Goal: Task Accomplishment & Management: Manage account settings

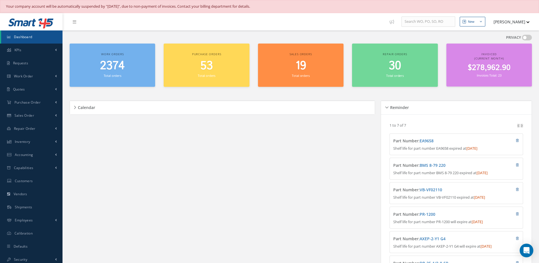
click at [105, 71] on span "2374" at bounding box center [112, 66] width 25 height 16
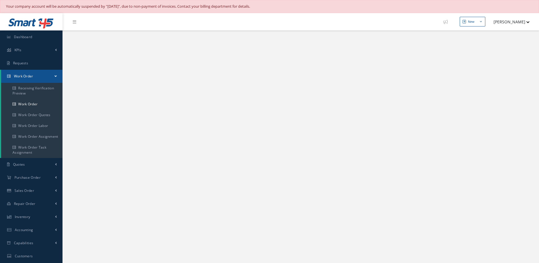
select select "25"
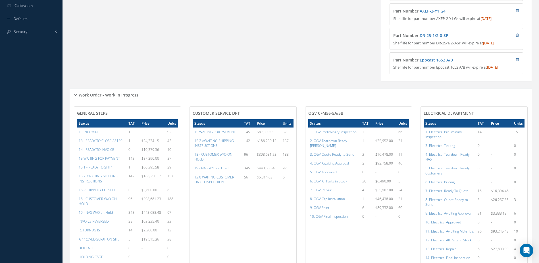
scroll to position [256, 0]
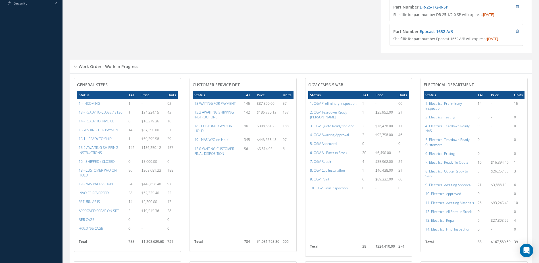
click at [99, 141] on a=12&excludeInternalCustomer=false&excludeInvoicedOrClosed=false&&filtersHidded"] "15.1 - READY TO SHIP" at bounding box center [95, 138] width 33 height 5
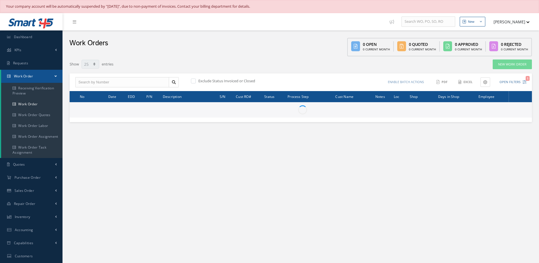
select select "25"
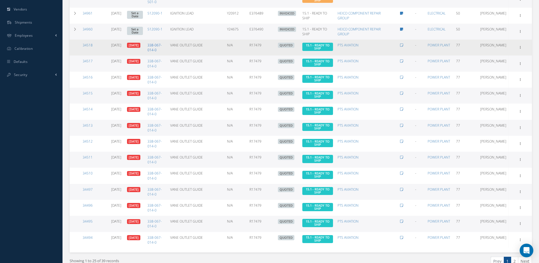
scroll to position [288, 0]
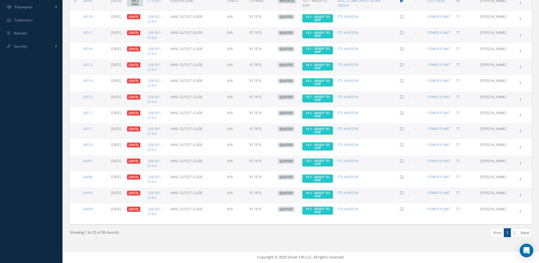
click at [517, 234] on link "2" at bounding box center [514, 232] width 7 height 9
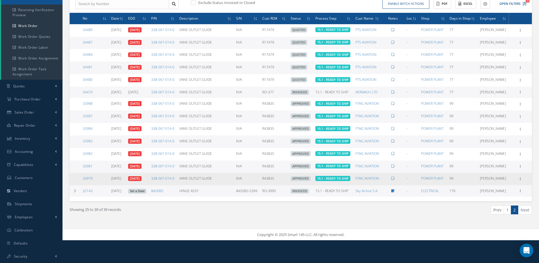
scroll to position [0, 0]
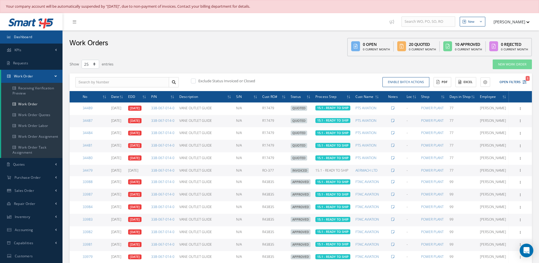
click at [20, 35] on span "Dashboard" at bounding box center [23, 36] width 18 height 5
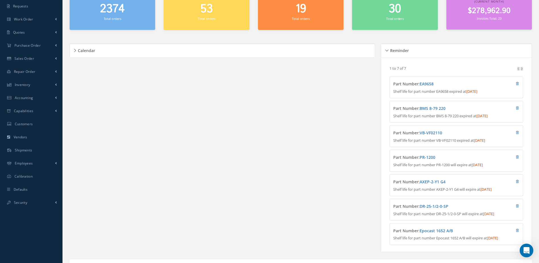
scroll to position [142, 0]
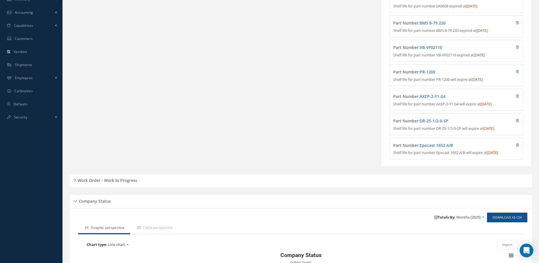
click at [130, 183] on h5 "Work Order - Work In Progress" at bounding box center [106, 179] width 61 height 7
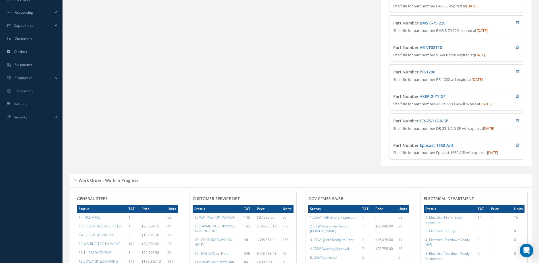
scroll to position [284, 0]
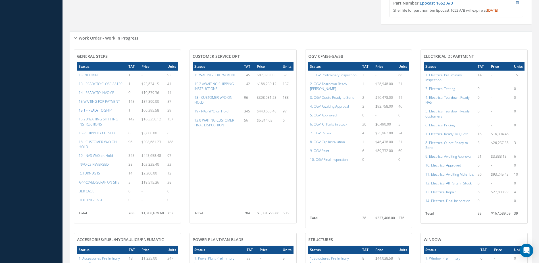
click at [94, 113] on a=12&excludeInternalCustomer=false&excludeInvoicedOrClosed=false&&filtersHidded"] "15.1 - READY TO SHIP" at bounding box center [95, 110] width 33 height 5
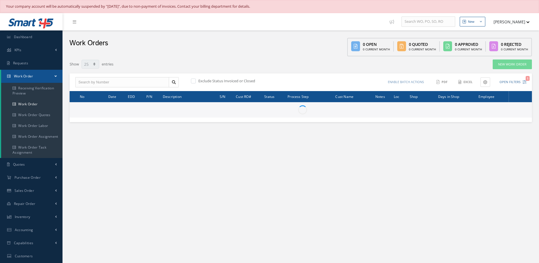
select select "25"
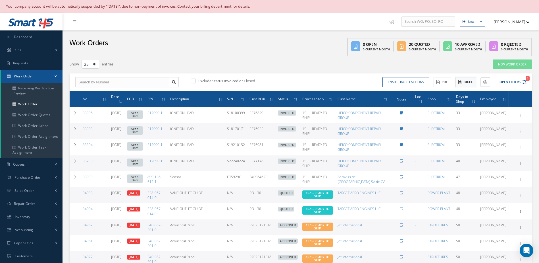
click at [471, 82] on button "Excel" at bounding box center [466, 82] width 21 height 10
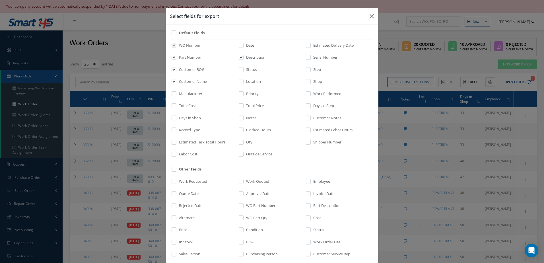
scroll to position [79, 0]
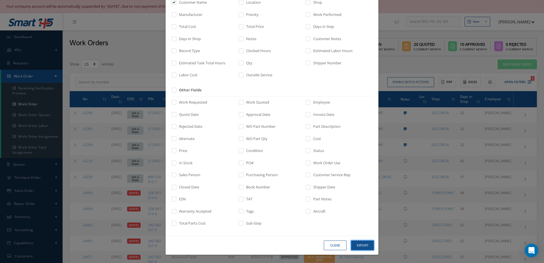
click at [365, 247] on button "Export" at bounding box center [362, 245] width 23 height 10
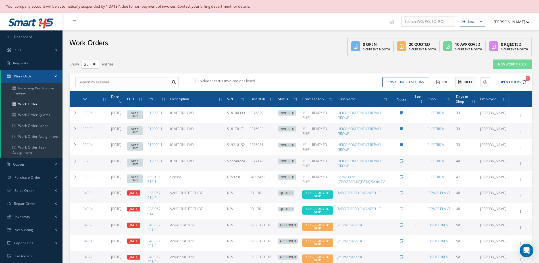
click at [470, 83] on button "Excel" at bounding box center [466, 82] width 21 height 10
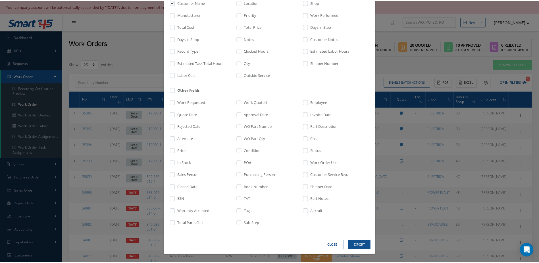
scroll to position [0, 0]
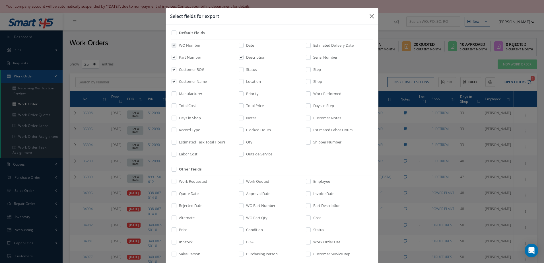
click at [305, 105] on div "Days in Step" at bounding box center [338, 107] width 67 height 8
click at [307, 105] on input "checkbox" at bounding box center [309, 107] width 4 height 7
checkbox input "true"
click at [371, 16] on icon "button" at bounding box center [371, 16] width 4 height 7
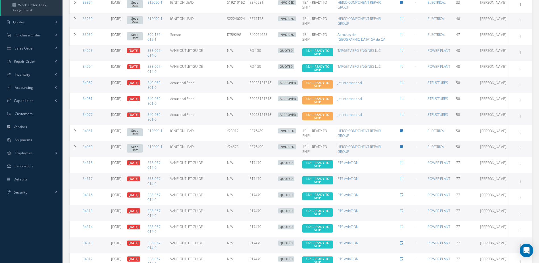
scroll to position [288, 0]
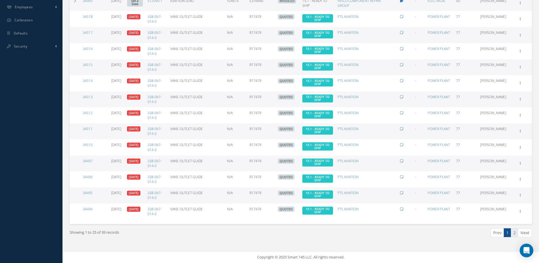
click at [516, 233] on link "2" at bounding box center [514, 232] width 7 height 9
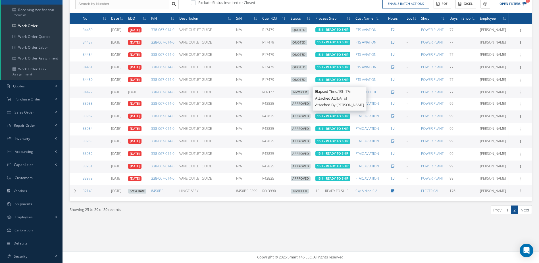
click at [336, 94] on span "15.1 - READY TO SHIP" at bounding box center [332, 92] width 33 height 5
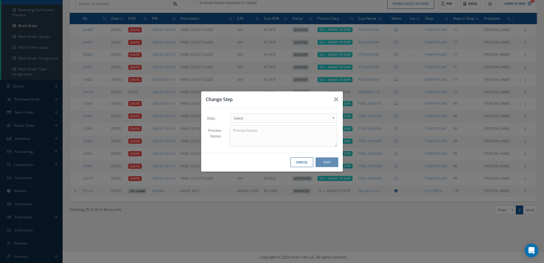
click at [285, 118] on span "Select" at bounding box center [281, 118] width 96 height 7
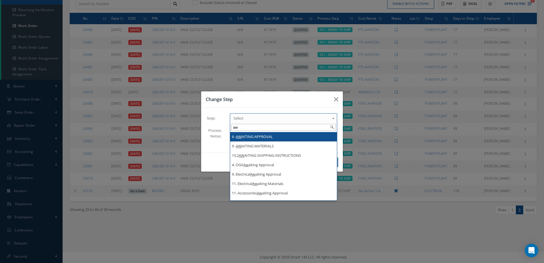
type input "a"
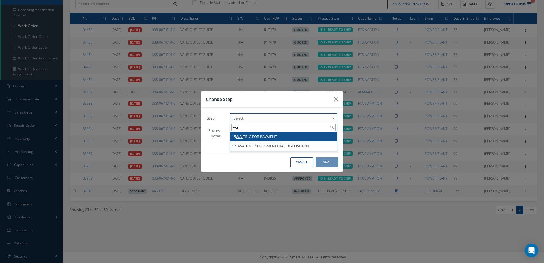
type input "wai"
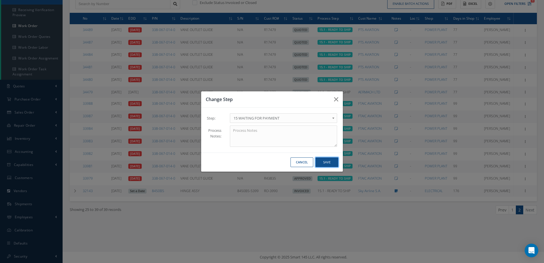
click at [322, 163] on button "Save" at bounding box center [326, 162] width 23 height 10
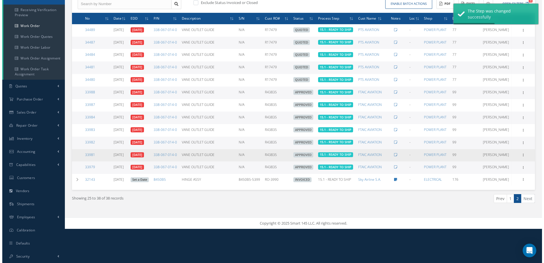
scroll to position [0, 0]
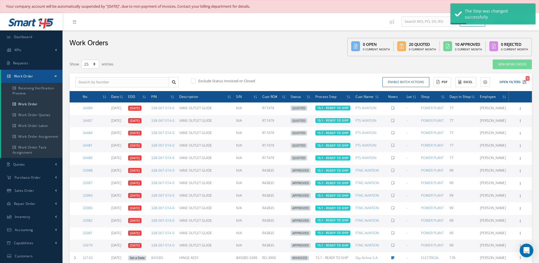
drag, startPoint x: 469, startPoint y: 82, endPoint x: 289, endPoint y: 113, distance: 182.8
click at [469, 82] on button "Excel" at bounding box center [466, 82] width 21 height 10
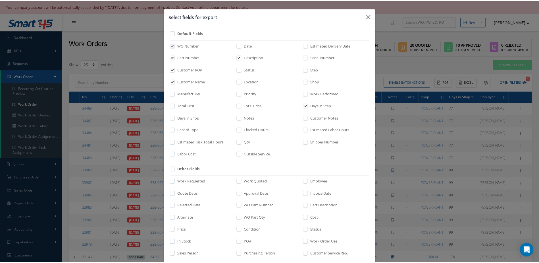
scroll to position [79, 0]
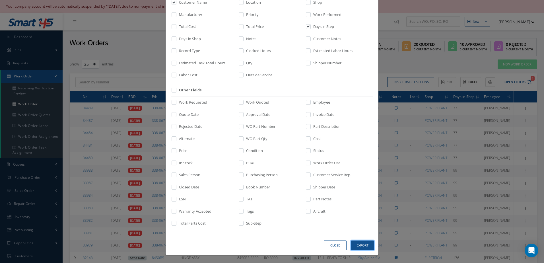
click at [365, 242] on button "Export" at bounding box center [362, 245] width 23 height 10
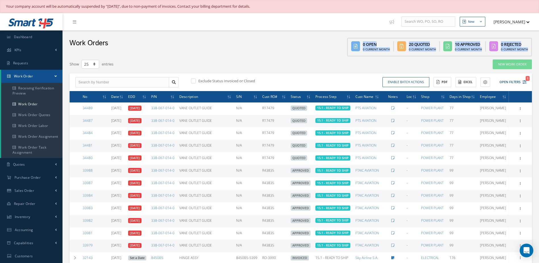
click at [259, 55] on div "Work Orders 0 Open 0 Current Month 20 Quoted 0 Current Month 10 Approved 0 Curr…" at bounding box center [301, 168] width 468 height 277
click at [38, 40] on link "Dashboard" at bounding box center [31, 36] width 63 height 13
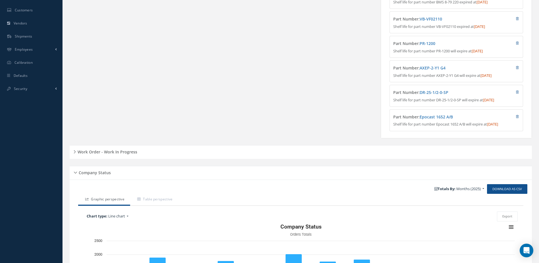
scroll to position [256, 0]
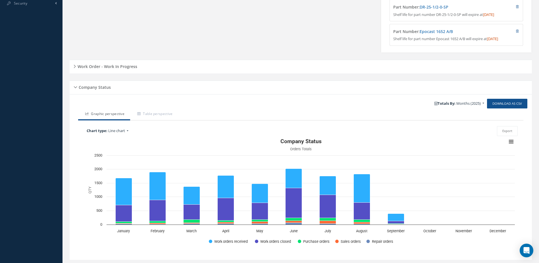
click at [126, 69] on h5 "Work Order - Work In Progress" at bounding box center [106, 65] width 61 height 7
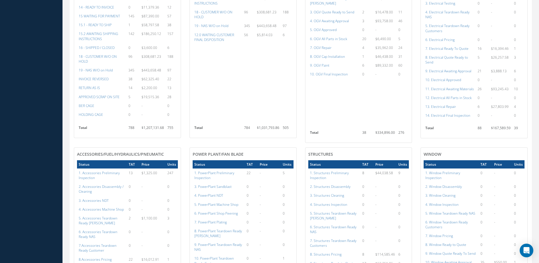
scroll to position [284, 0]
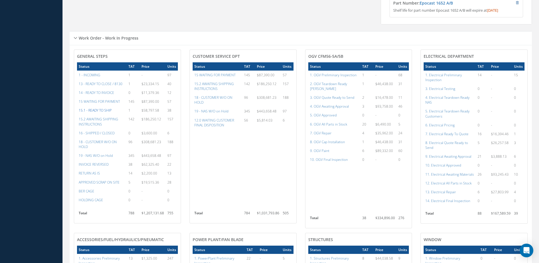
click at [107, 113] on a=12&excludeInternalCustomer=false&excludeInvoicedOrClosed=false&&filtersHidded"] "15.1 - READY TO SHIP" at bounding box center [95, 110] width 33 height 5
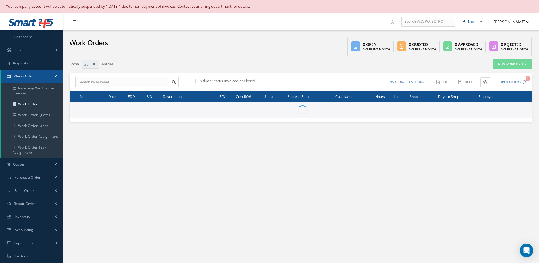
select select "25"
type input "All Work Request"
type input "All Work Performed"
type input "All Status"
type input "WO Part Status"
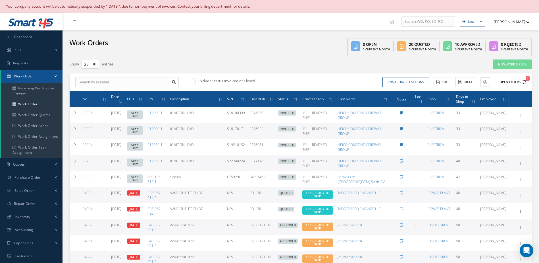
click at [511, 82] on button "Open Filters 1" at bounding box center [511, 81] width 32 height 9
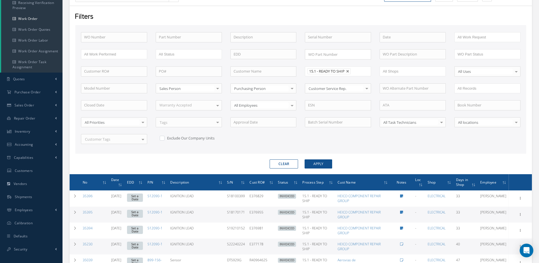
scroll to position [28, 0]
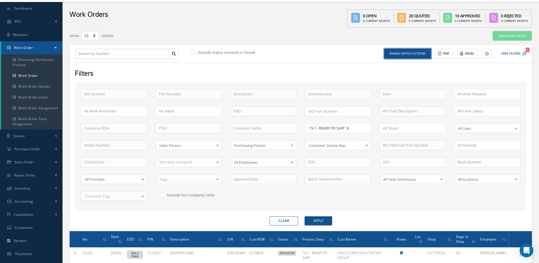
click at [414, 51] on button "Enable batch actions" at bounding box center [407, 54] width 47 height 10
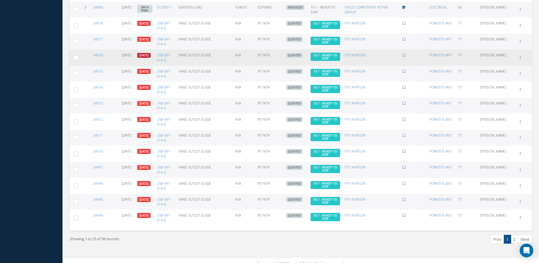
scroll to position [341, 0]
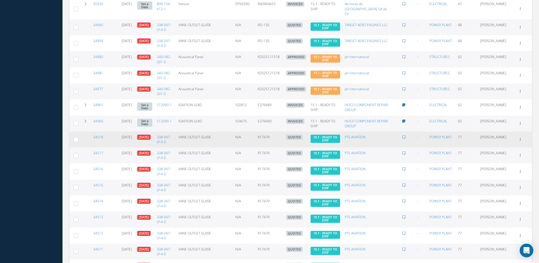
click at [78, 137] on label at bounding box center [78, 139] width 0 height 5
click at [77, 138] on input "checkbox" at bounding box center [76, 140] width 4 height 4
checkbox input "true"
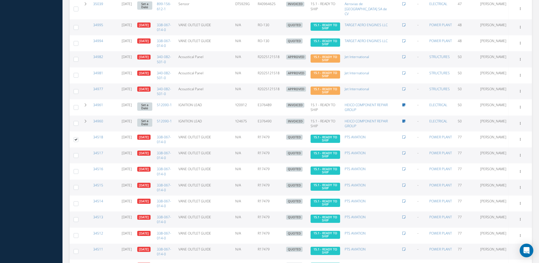
click at [78, 153] on label at bounding box center [78, 155] width 0 height 5
click at [76, 154] on input "checkbox" at bounding box center [76, 156] width 4 height 4
checkbox input "true"
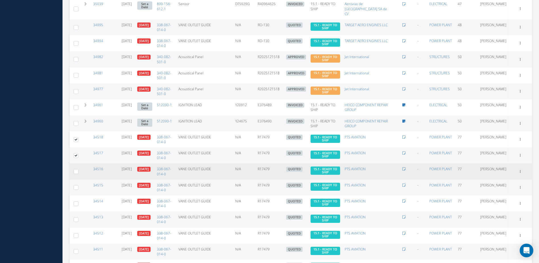
click at [78, 169] on label at bounding box center [78, 171] width 0 height 5
click at [76, 170] on input "checkbox" at bounding box center [76, 172] width 4 height 4
checkbox input "true"
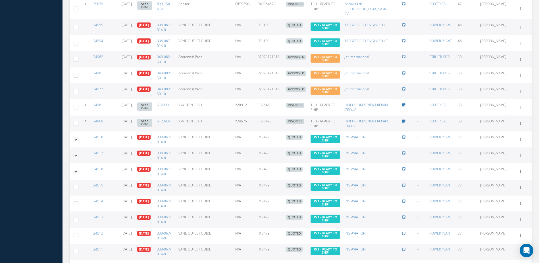
click at [78, 185] on label at bounding box center [78, 187] width 0 height 5
click at [77, 186] on input "checkbox" at bounding box center [76, 188] width 4 height 4
checkbox input "true"
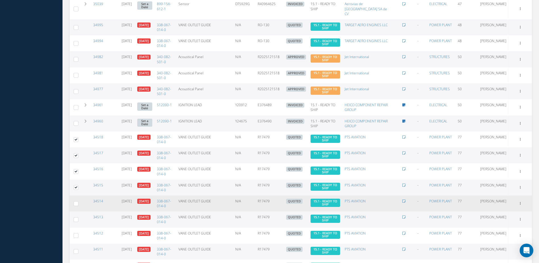
click at [78, 201] on label at bounding box center [78, 203] width 0 height 5
click at [76, 202] on input "checkbox" at bounding box center [76, 204] width 4 height 4
checkbox input "true"
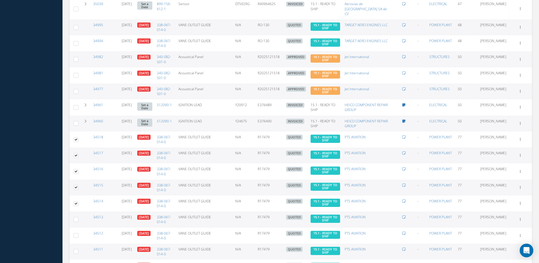
click at [78, 217] on label at bounding box center [78, 219] width 0 height 5
click at [77, 218] on input "checkbox" at bounding box center [76, 220] width 4 height 4
checkbox input "true"
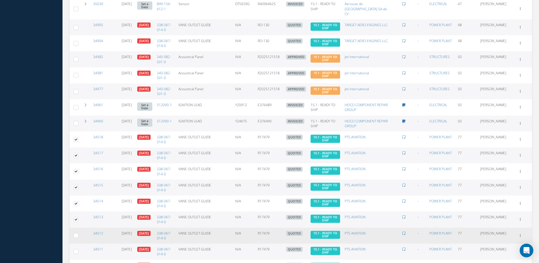
click at [78, 233] on label at bounding box center [78, 235] width 0 height 5
click at [74, 234] on input "checkbox" at bounding box center [76, 236] width 4 height 4
checkbox input "true"
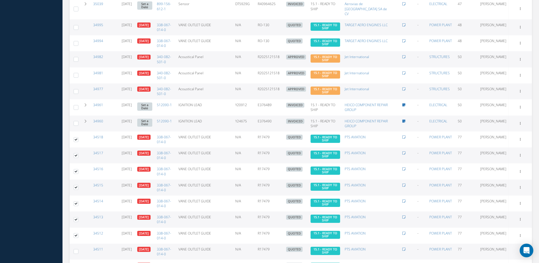
click at [78, 249] on label at bounding box center [78, 251] width 0 height 5
click at [75, 250] on input "checkbox" at bounding box center [76, 252] width 4 height 4
checkbox input "true"
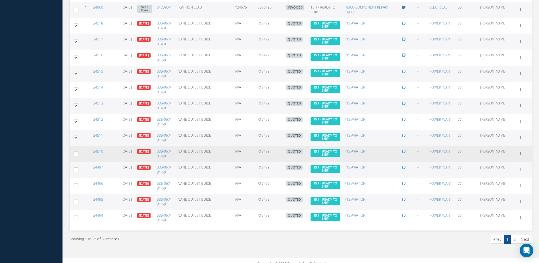
click at [78, 151] on label at bounding box center [78, 153] width 0 height 5
click at [77, 152] on input "checkbox" at bounding box center [76, 154] width 4 height 4
checkbox input "true"
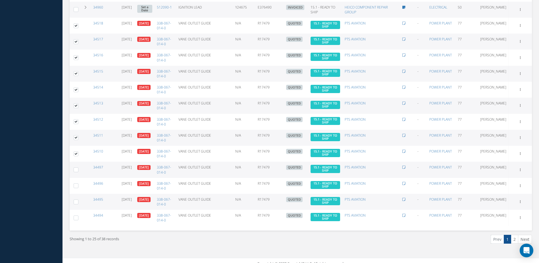
click at [78, 167] on label at bounding box center [78, 169] width 0 height 5
click at [76, 168] on input "checkbox" at bounding box center [76, 170] width 4 height 4
checkbox input "true"
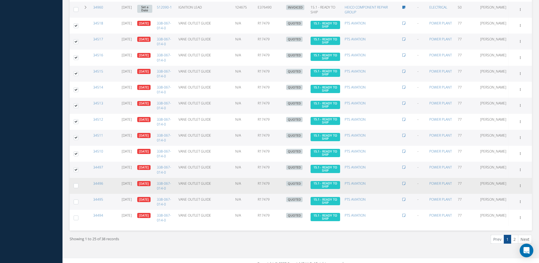
click at [78, 183] on label at bounding box center [78, 185] width 0 height 5
click at [75, 184] on input "checkbox" at bounding box center [76, 186] width 4 height 4
checkbox input "true"
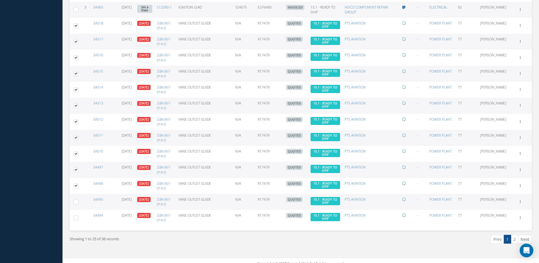
click at [78, 199] on label at bounding box center [78, 201] width 0 height 5
click at [76, 200] on input "checkbox" at bounding box center [76, 202] width 4 height 4
checkbox input "true"
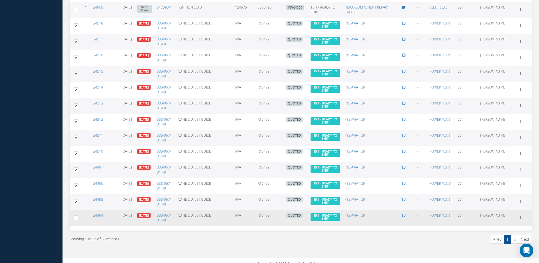
click at [78, 215] on label at bounding box center [78, 217] width 0 height 5
click at [77, 216] on input "checkbox" at bounding box center [76, 218] width 4 height 4
checkbox input "true"
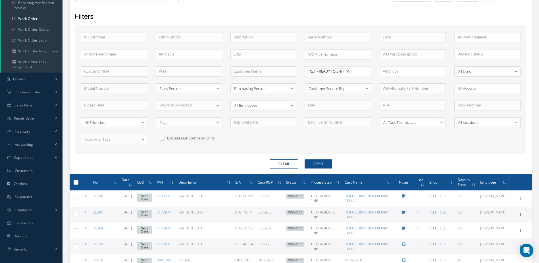
scroll to position [0, 0]
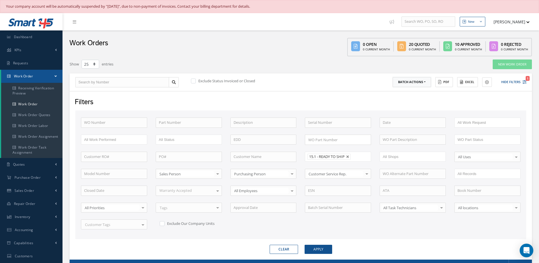
click at [419, 82] on button "Batch Actions" at bounding box center [412, 82] width 38 height 10
click at [412, 94] on link "Update Work Orders" at bounding box center [415, 92] width 45 height 8
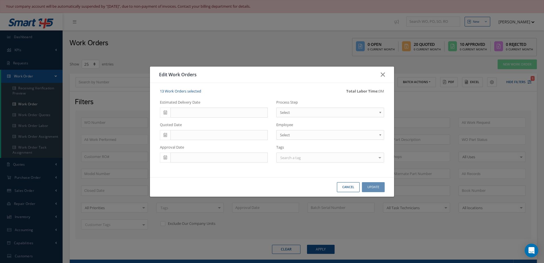
click at [291, 113] on span "Select" at bounding box center [328, 112] width 97 height 7
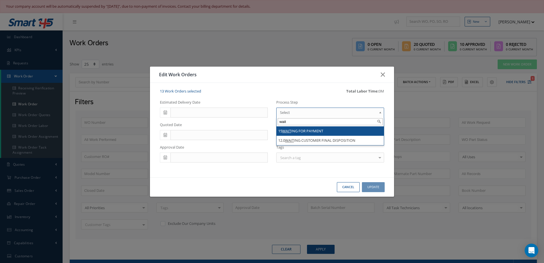
type input "wait"
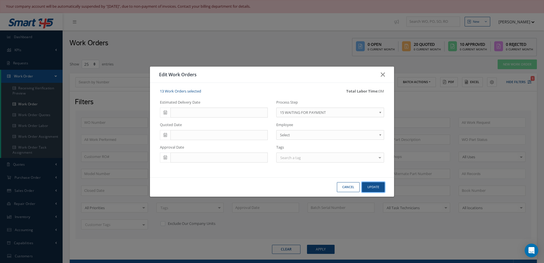
click at [380, 185] on button "Update" at bounding box center [373, 187] width 23 height 10
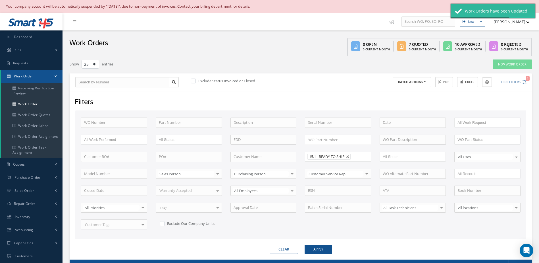
scroll to position [78, 0]
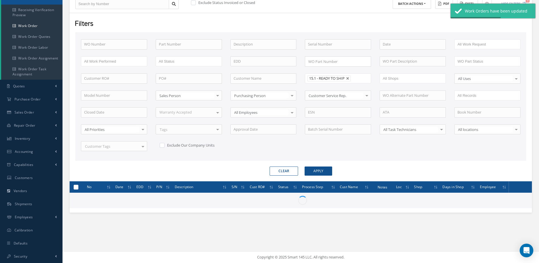
checkbox input "false"
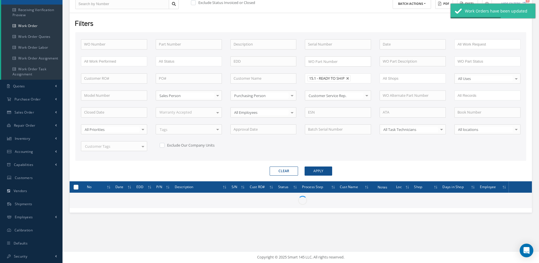
checkbox input "false"
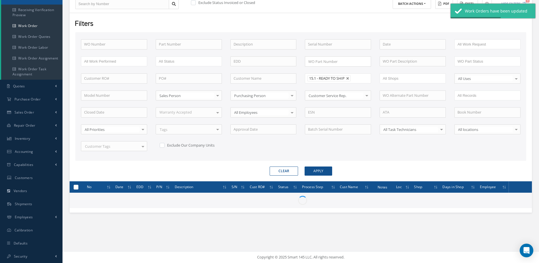
checkbox input "false"
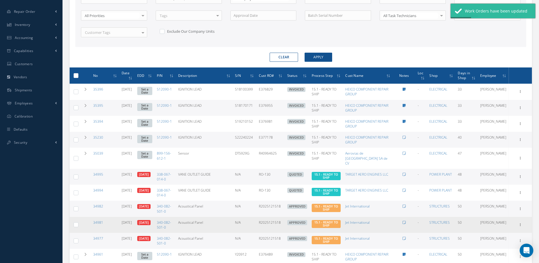
scroll to position [363, 0]
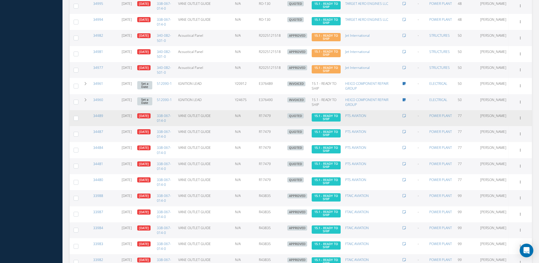
click at [78, 115] on label at bounding box center [78, 117] width 0 height 5
click at [76, 117] on input "checkbox" at bounding box center [76, 119] width 4 height 4
checkbox input "true"
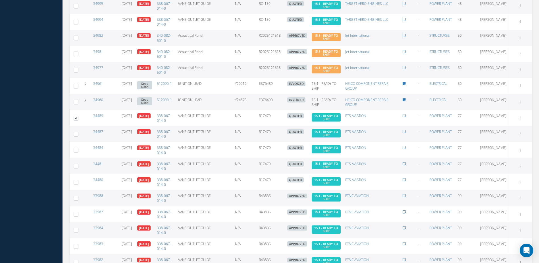
click at [78, 131] on label at bounding box center [78, 133] width 0 height 5
click at [76, 133] on input "checkbox" at bounding box center [76, 135] width 4 height 4
checkbox input "true"
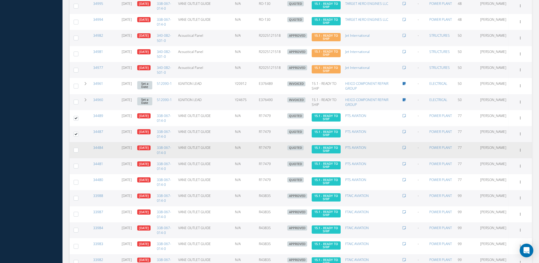
click at [78, 147] on label at bounding box center [78, 149] width 0 height 5
click at [74, 149] on input "checkbox" at bounding box center [76, 151] width 4 height 4
checkbox input "true"
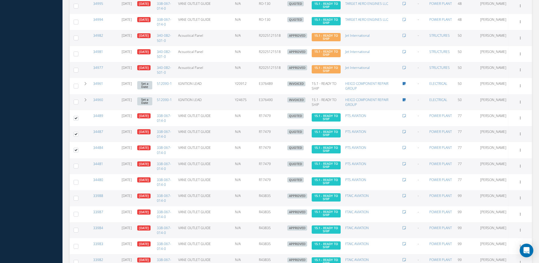
click at [78, 163] on label at bounding box center [78, 165] width 0 height 5
click at [76, 165] on input "checkbox" at bounding box center [76, 167] width 4 height 4
checkbox input "true"
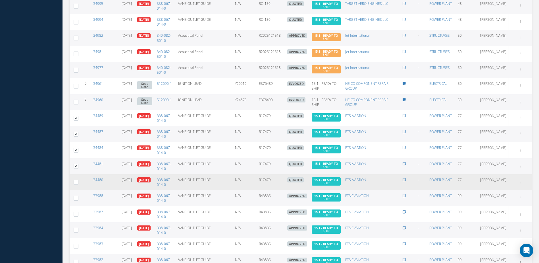
click at [78, 179] on label at bounding box center [78, 181] width 0 height 5
click at [76, 181] on input "checkbox" at bounding box center [76, 183] width 4 height 4
checkbox input "true"
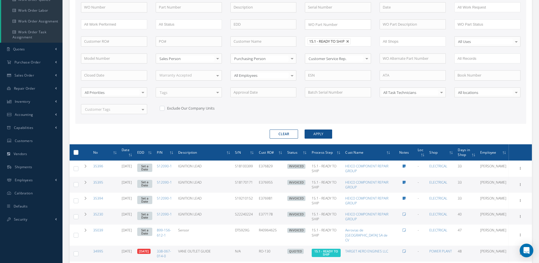
scroll to position [1, 0]
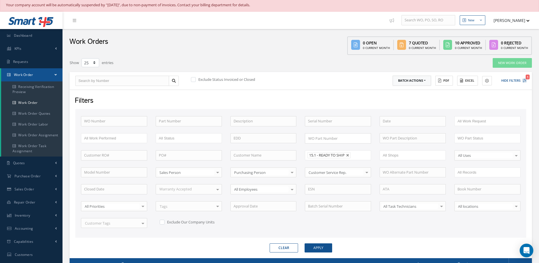
click at [415, 80] on button "Batch Actions" at bounding box center [412, 81] width 38 height 10
click at [407, 90] on link "Update Work Orders" at bounding box center [415, 90] width 45 height 8
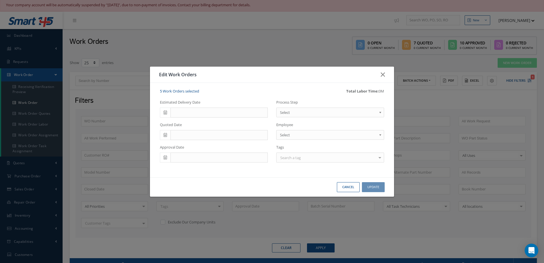
click at [299, 110] on span "Select" at bounding box center [328, 112] width 97 height 7
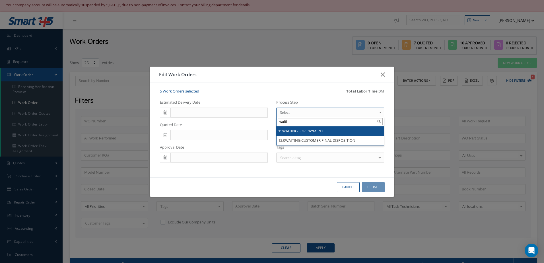
type input "waiti"
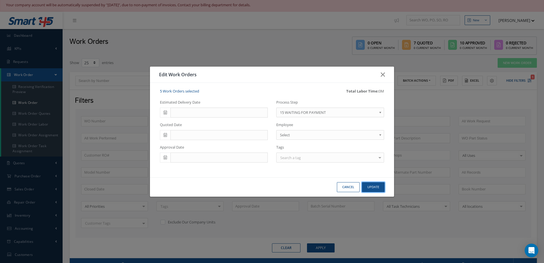
click at [369, 184] on button "Update" at bounding box center [373, 187] width 23 height 10
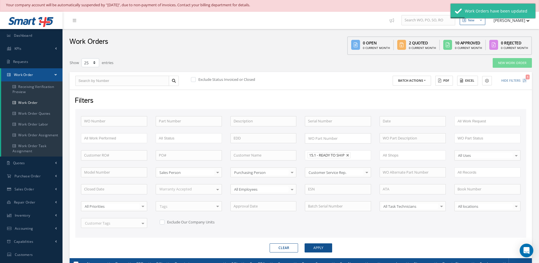
scroll to position [78, 0]
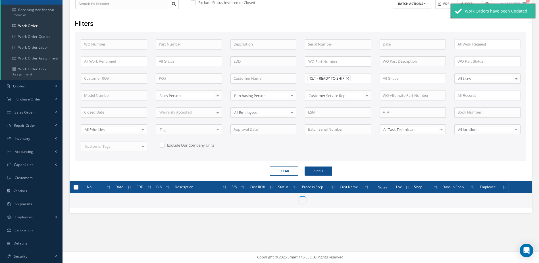
checkbox input "false"
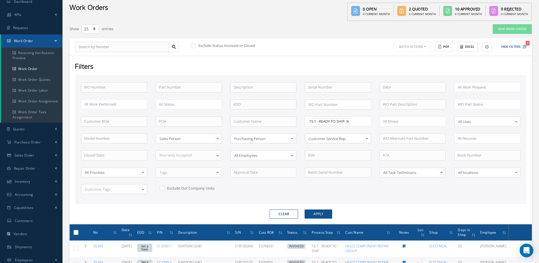
scroll to position [0, 0]
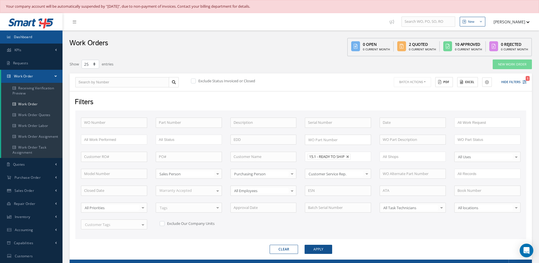
click at [38, 36] on link "Dashboard" at bounding box center [31, 36] width 63 height 13
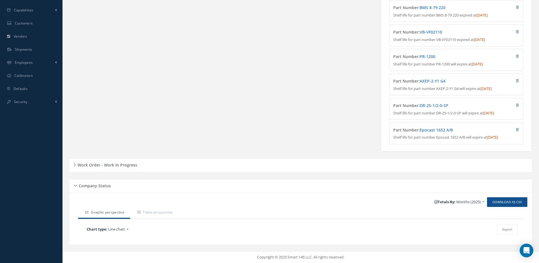
scroll to position [256, 0]
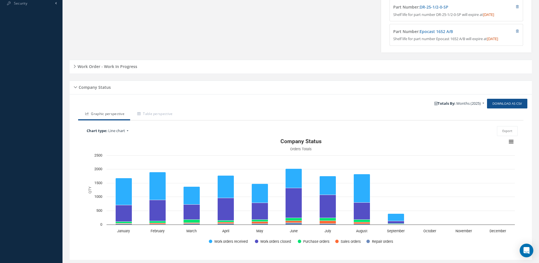
click at [116, 69] on h5 "Work Order - Work In Progress" at bounding box center [106, 65] width 61 height 7
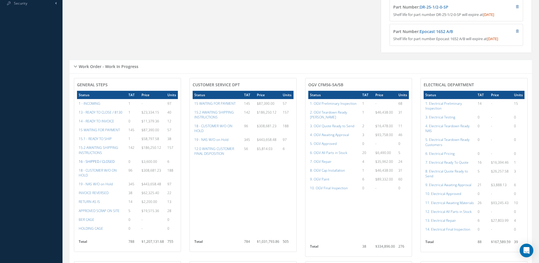
click at [103, 164] on a=22&excludeInternalCustomer=false&excludeInvoicedOrClosed=true&&filtersHidded"] "16 - SHIPPED / CLOSED" at bounding box center [97, 161] width 36 height 5
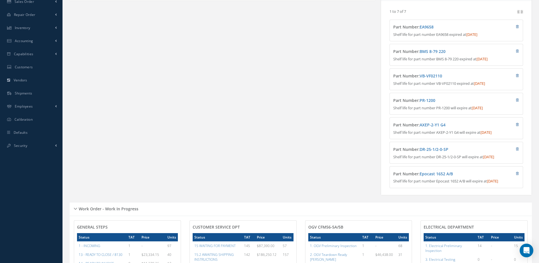
scroll to position [0, 0]
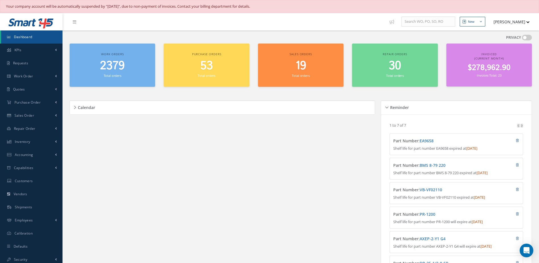
click at [20, 36] on span "Dashboard" at bounding box center [23, 36] width 18 height 5
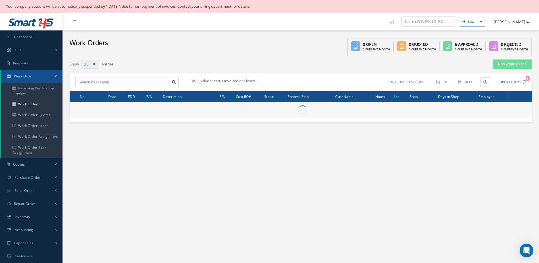
select select "25"
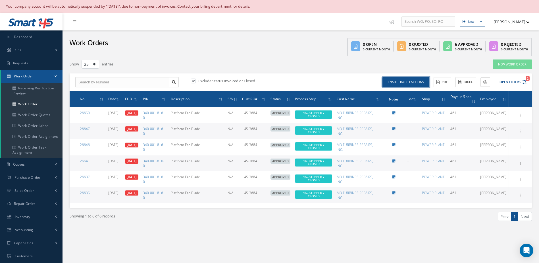
click at [391, 81] on button "Enable batch actions" at bounding box center [406, 82] width 47 height 10
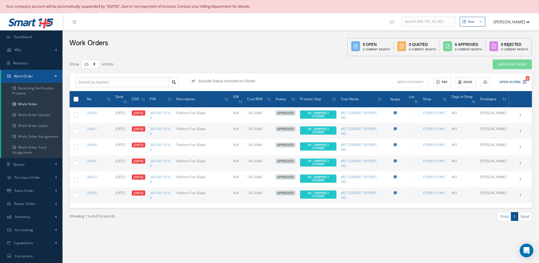
click at [78, 98] on label at bounding box center [78, 98] width 0 height 5
click at [77, 98] on input "checkbox" at bounding box center [76, 100] width 4 height 4
checkbox input "true"
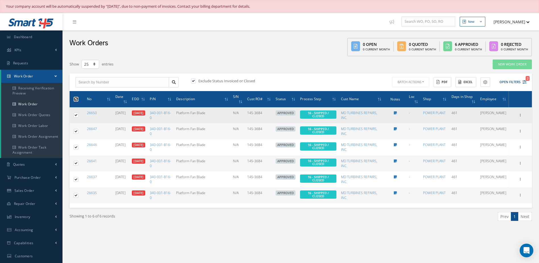
checkbox input "true"
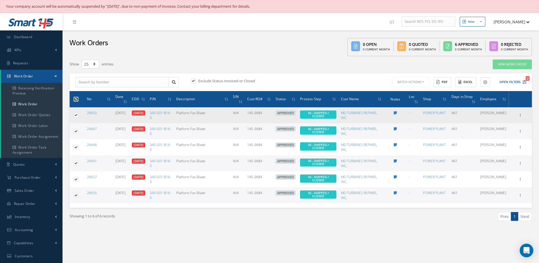
checkbox input "true"
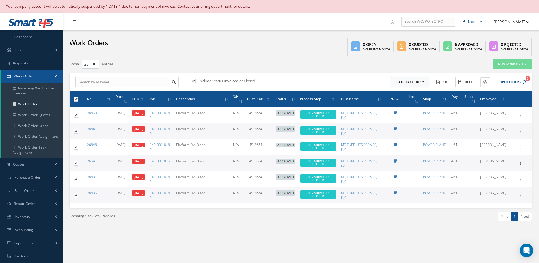
click at [423, 81] on button "Batch Actions" at bounding box center [410, 82] width 38 height 10
click at [412, 100] on link "Close Work Orders" at bounding box center [413, 99] width 45 height 8
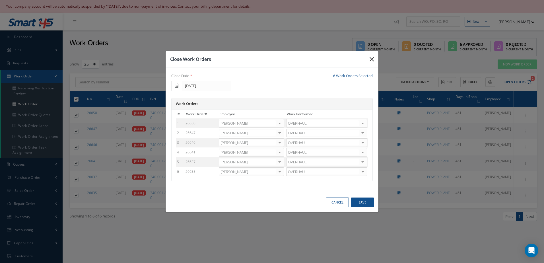
click at [372, 60] on icon "button" at bounding box center [371, 59] width 4 height 7
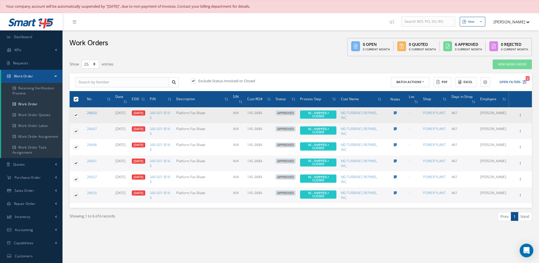
click at [92, 113] on link "26650" at bounding box center [92, 112] width 10 height 5
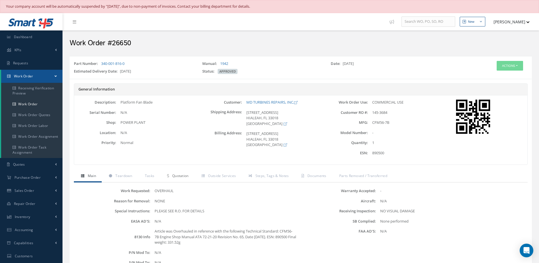
click at [181, 175] on span "Quotation" at bounding box center [180, 175] width 16 height 5
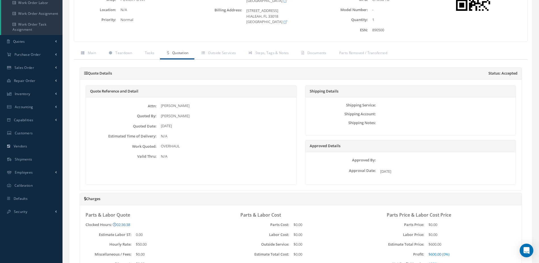
scroll to position [38, 0]
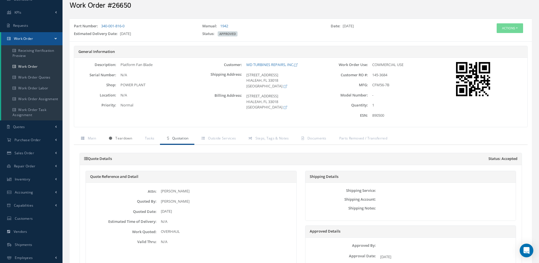
click at [128, 138] on span "Teardown" at bounding box center [123, 138] width 16 height 5
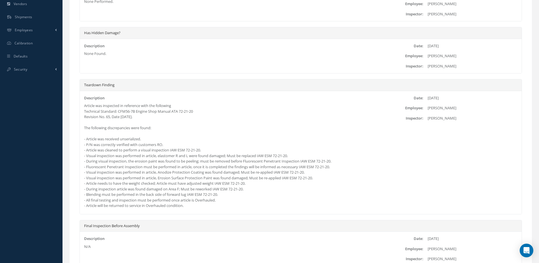
scroll to position [407, 0]
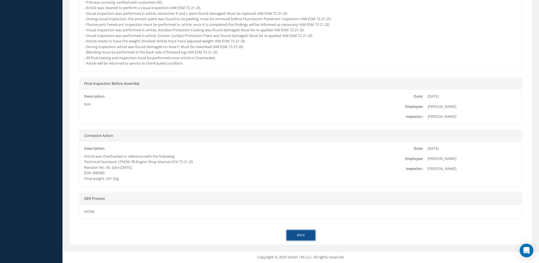
click at [302, 236] on link "Back" at bounding box center [301, 235] width 28 height 10
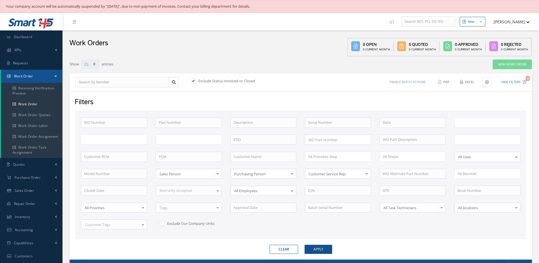
select select "25"
type input "All Work Request"
type input "All Work Performed"
type input "All Status"
type input "WO Part Status"
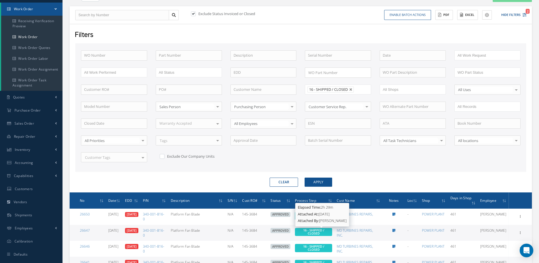
scroll to position [39, 0]
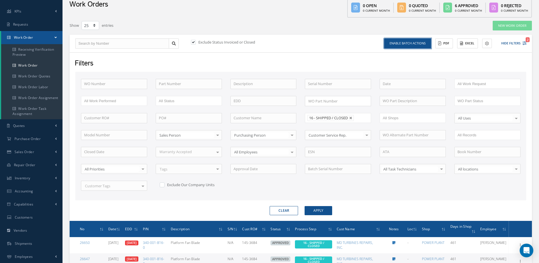
click at [424, 47] on button "Enable batch actions" at bounding box center [407, 43] width 47 height 10
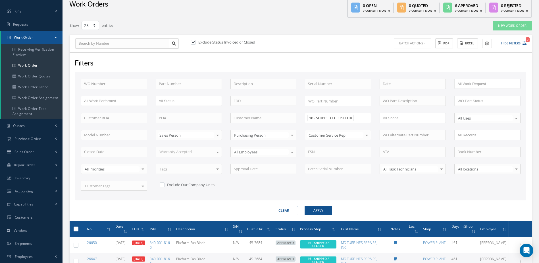
click at [78, 227] on label at bounding box center [78, 228] width 0 height 5
click at [77, 227] on input "checkbox" at bounding box center [76, 229] width 4 height 4
checkbox input "true"
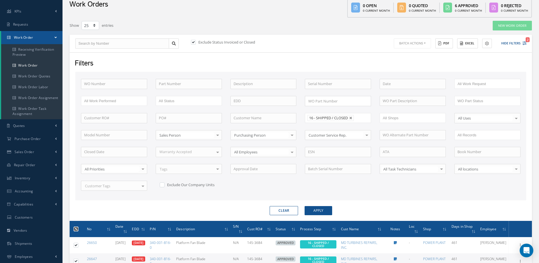
checkbox input "true"
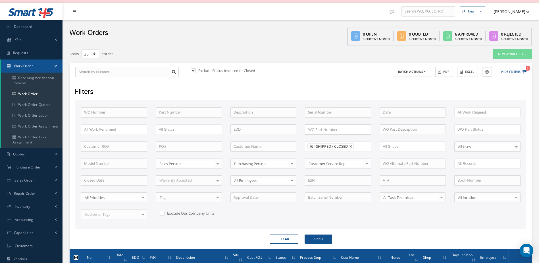
scroll to position [0, 0]
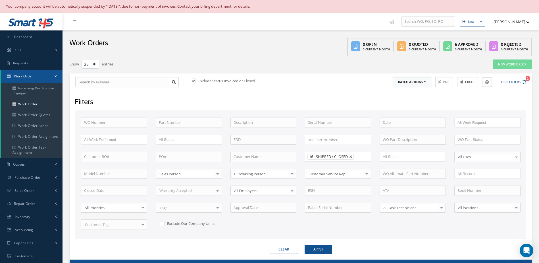
click at [426, 83] on button "Batch Actions" at bounding box center [412, 82] width 38 height 10
click at [410, 100] on link "Close Work Orders" at bounding box center [415, 99] width 45 height 8
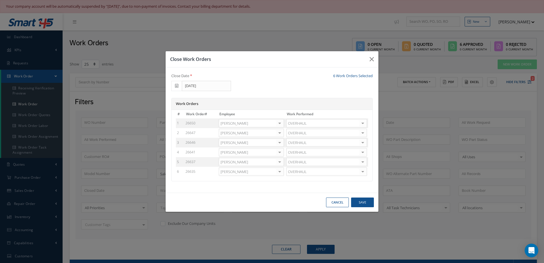
click at [281, 123] on div at bounding box center [280, 123] width 8 height 8
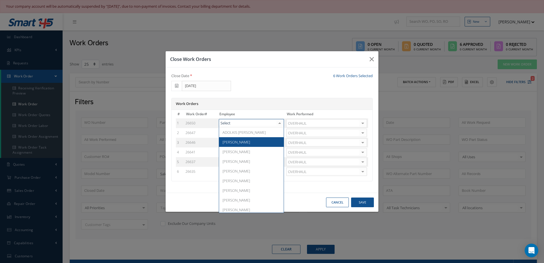
click at [242, 143] on span "Adoni Felipe" at bounding box center [236, 141] width 28 height 5
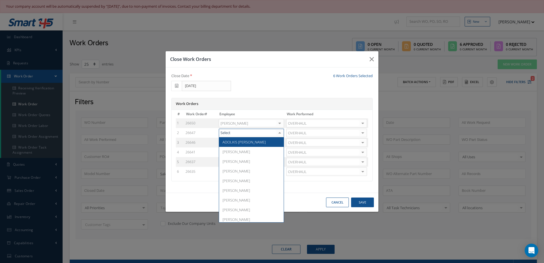
click at [282, 133] on div at bounding box center [280, 133] width 8 height 8
click at [242, 154] on span "Adoni Felipe" at bounding box center [236, 151] width 28 height 5
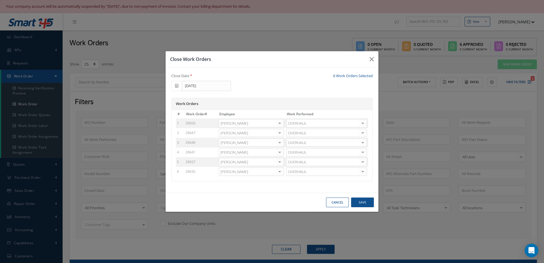
click at [280, 143] on div at bounding box center [280, 142] width 8 height 8
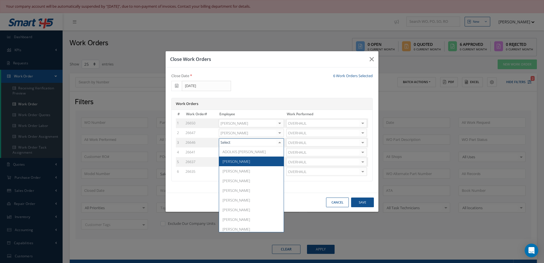
click at [256, 159] on span "Adoni Felipe" at bounding box center [251, 161] width 65 height 10
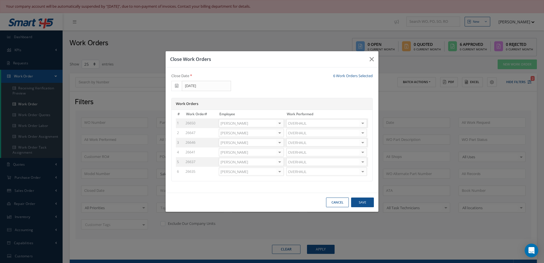
click at [280, 153] on div at bounding box center [280, 152] width 8 height 8
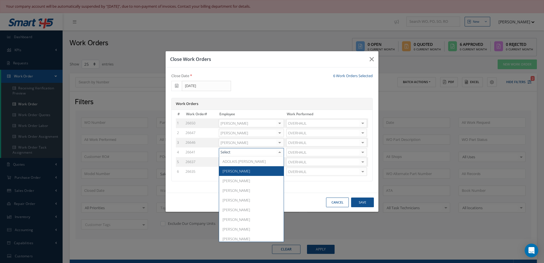
click at [241, 167] on span "[PERSON_NAME]" at bounding box center [251, 171] width 65 height 10
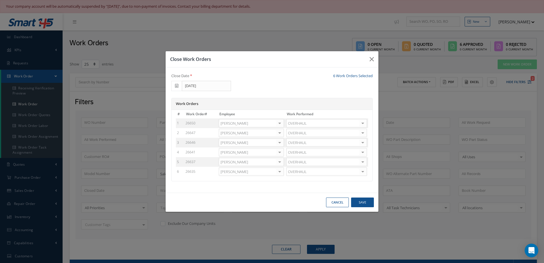
click at [280, 164] on div at bounding box center [280, 162] width 8 height 8
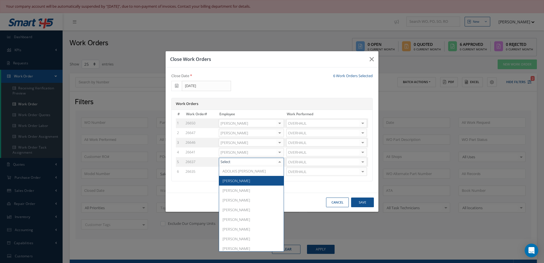
click at [237, 182] on span "[PERSON_NAME]" at bounding box center [236, 180] width 28 height 5
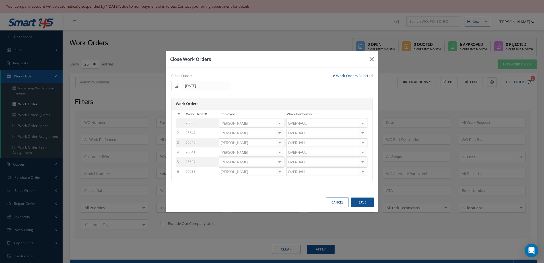
click at [282, 171] on div at bounding box center [280, 171] width 8 height 8
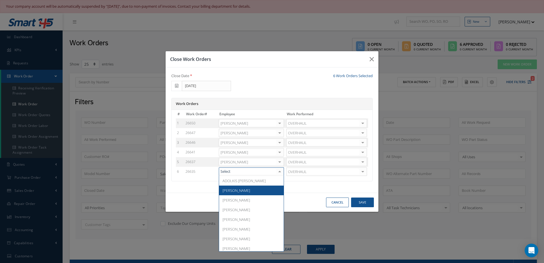
click at [238, 190] on span "[PERSON_NAME]" at bounding box center [236, 190] width 28 height 5
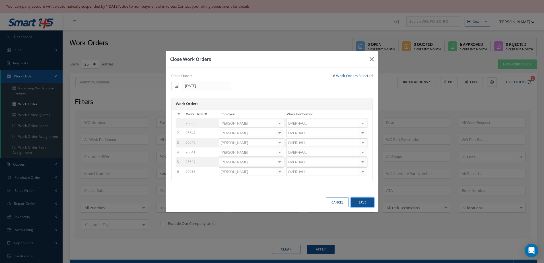
click at [368, 202] on button "Save" at bounding box center [362, 202] width 23 height 10
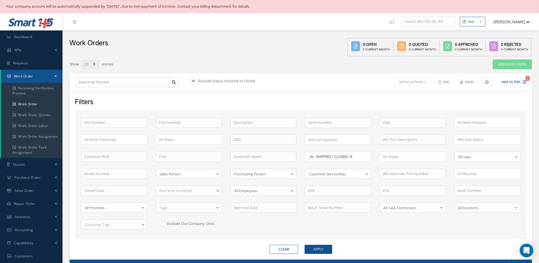
scroll to position [78, 0]
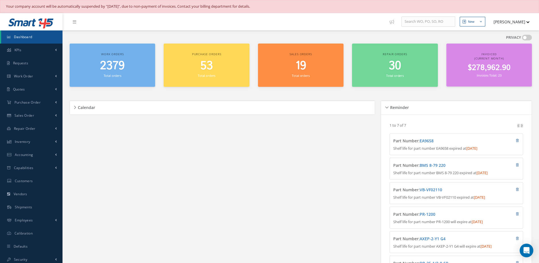
click at [111, 74] on small "Total orders" at bounding box center [113, 75] width 18 height 4
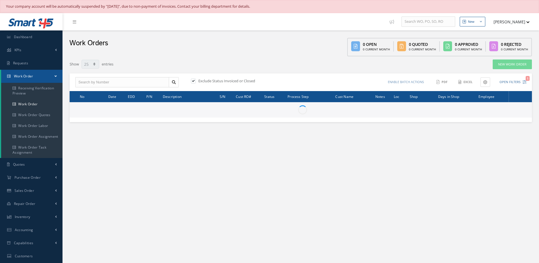
select select "25"
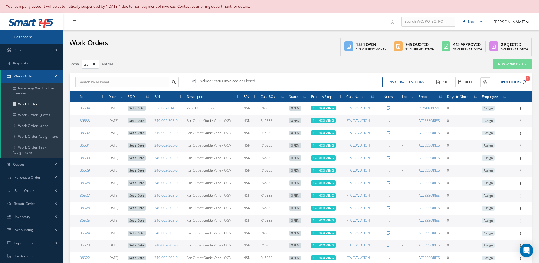
click at [22, 36] on span "Dashboard" at bounding box center [23, 36] width 18 height 5
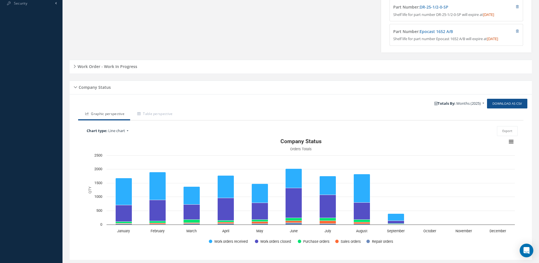
scroll to position [276, 0]
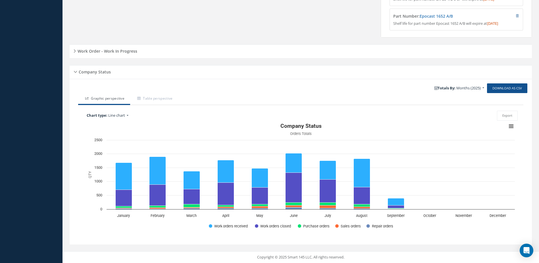
click at [115, 50] on h5 "Work Order - Work In Progress" at bounding box center [106, 50] width 61 height 7
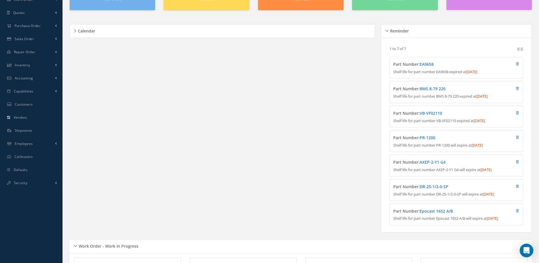
scroll to position [0, 0]
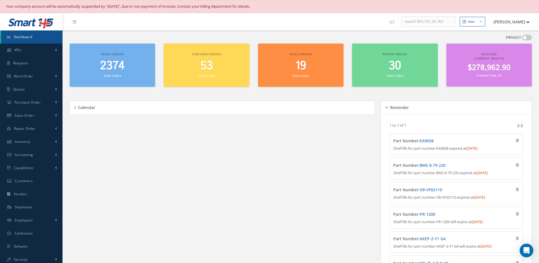
click at [108, 74] on small "Total orders" at bounding box center [113, 75] width 18 height 4
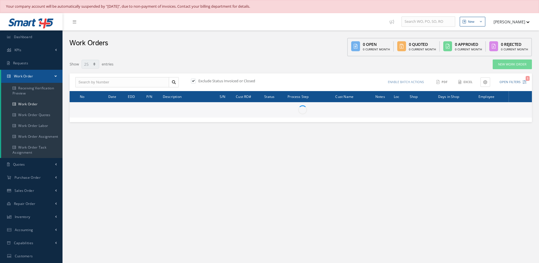
select select "25"
click at [113, 84] on input "text" at bounding box center [122, 82] width 94 height 10
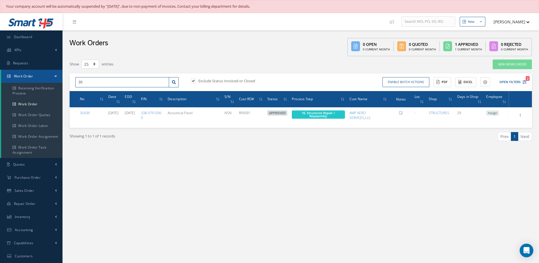
type input "3"
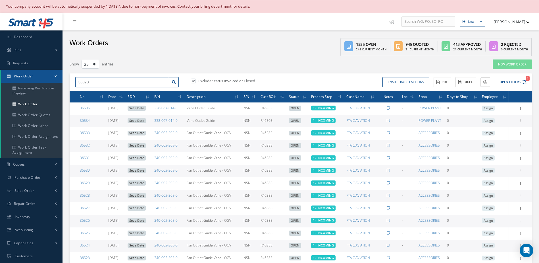
type input "35870"
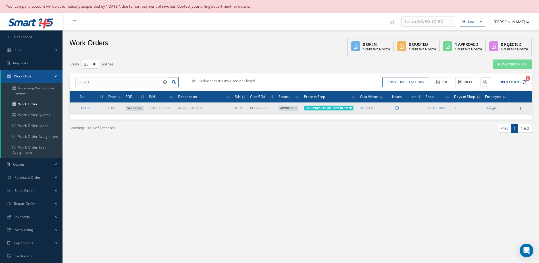
click at [80, 107] on link "35870" at bounding box center [85, 107] width 10 height 5
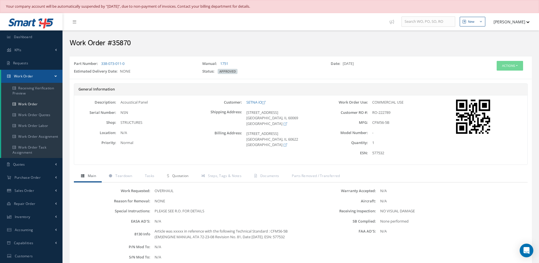
click at [180, 177] on span "Quotation" at bounding box center [180, 175] width 16 height 5
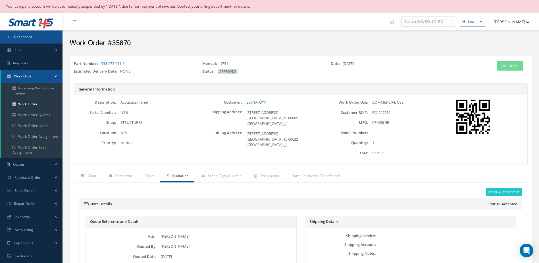
click at [40, 39] on link "Dashboard" at bounding box center [31, 36] width 63 height 13
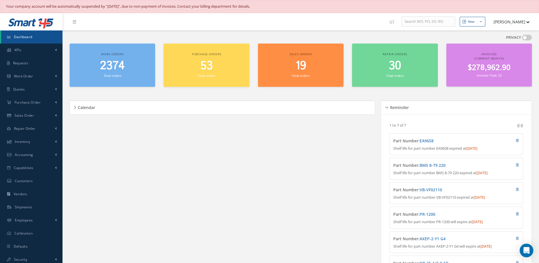
click at [25, 40] on link "Dashboard" at bounding box center [31, 36] width 61 height 13
click at [110, 75] on small "Total orders" at bounding box center [113, 75] width 18 height 4
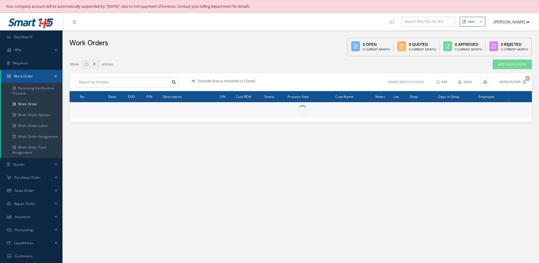
select select "25"
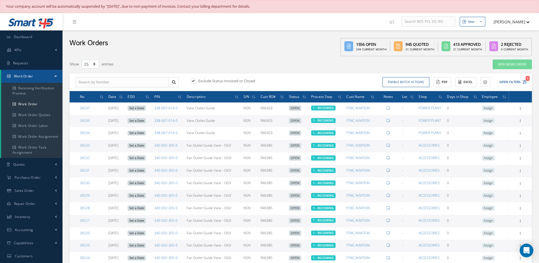
type input "All Work Request"
type input "All Work Performed"
type input "All Status"
type input "WO Part Status"
click at [512, 82] on button "Open Filters 1" at bounding box center [511, 81] width 32 height 9
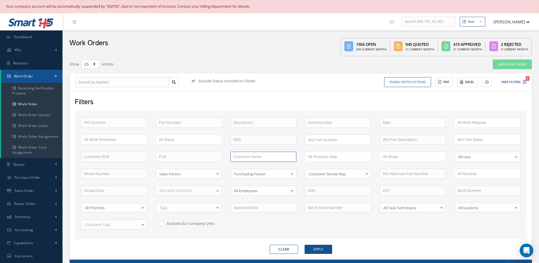
click at [261, 157] on input "text" at bounding box center [264, 157] width 66 height 10
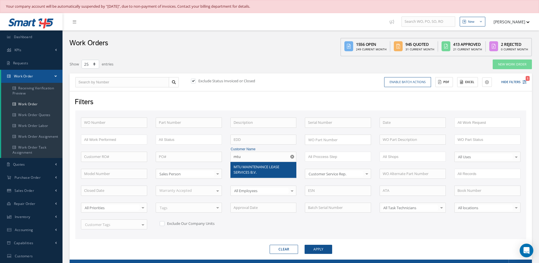
click at [239, 169] on span "MTU MAINTENANCE LEASE SERVICES B.V." at bounding box center [257, 169] width 46 height 11
type input "MTU MAINTENANCE LEASE SERVICES B.V."
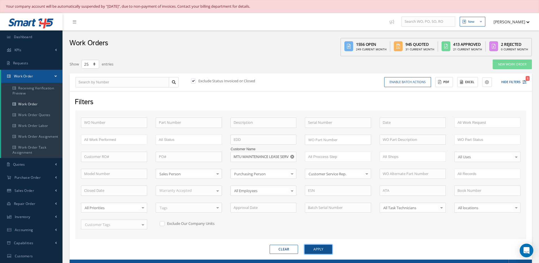
click at [325, 251] on button "Apply" at bounding box center [319, 249] width 28 height 9
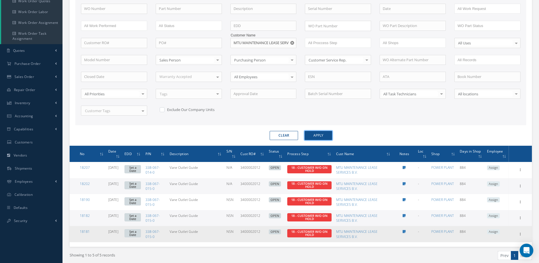
scroll to position [136, 0]
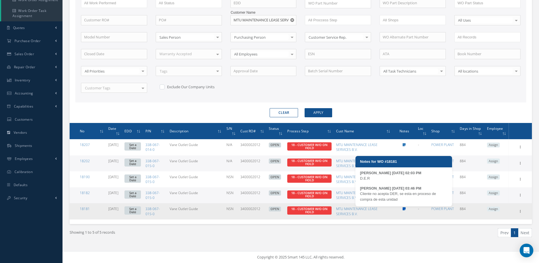
click at [406, 208] on icon at bounding box center [404, 208] width 3 height 3
type textarea "D.E.R -- MONICA 04/24/2023 02:03PM Cliente no acepta DER, se esta en proceso de…"
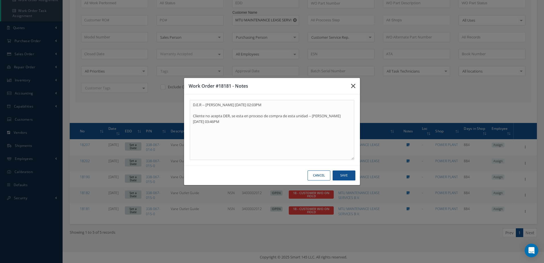
click at [352, 87] on icon "button" at bounding box center [353, 85] width 4 height 7
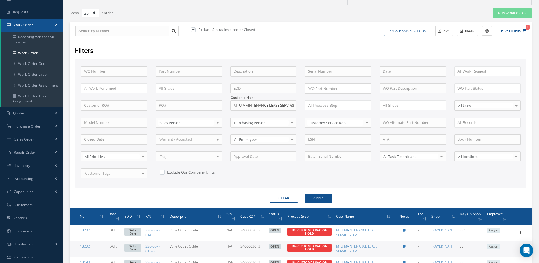
scroll to position [23, 0]
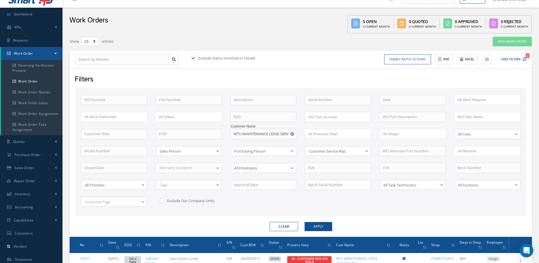
click at [290, 134] on button "button" at bounding box center [292, 134] width 7 height 10
click at [258, 135] on input "text" at bounding box center [264, 134] width 66 height 10
click at [255, 142] on div "Easyjet" at bounding box center [264, 144] width 60 height 6
type input "Easyjet"
click at [318, 226] on button "Apply" at bounding box center [319, 226] width 28 height 9
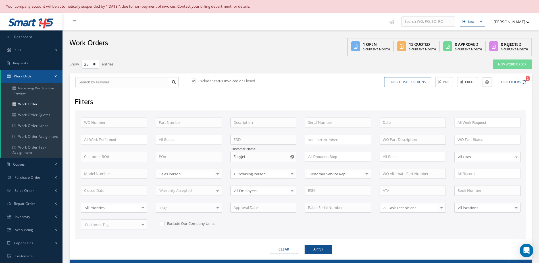
click at [196, 82] on label at bounding box center [196, 80] width 1 height 5
click at [193, 82] on input "checkbox" at bounding box center [193, 82] width 4 height 4
checkbox input "false"
click at [321, 251] on button "Apply" at bounding box center [319, 249] width 28 height 9
click at [32, 37] on span "Dashboard" at bounding box center [23, 36] width 18 height 5
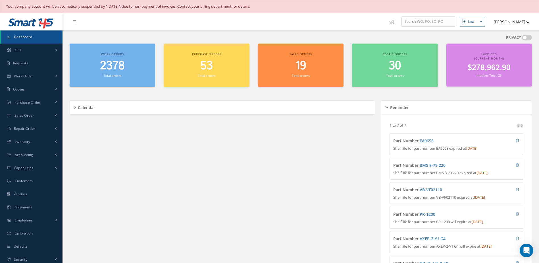
click at [118, 73] on small "Total orders" at bounding box center [113, 75] width 18 height 4
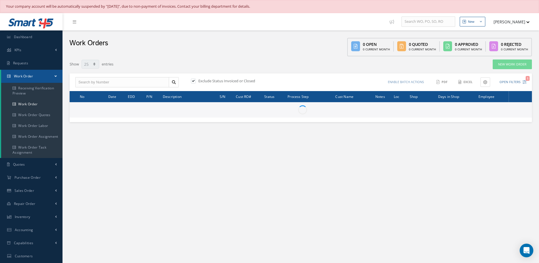
select select "25"
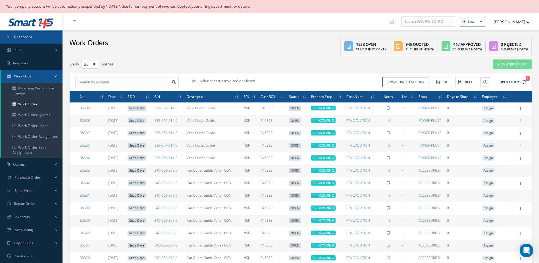
click at [29, 36] on span "Dashboard" at bounding box center [23, 36] width 18 height 5
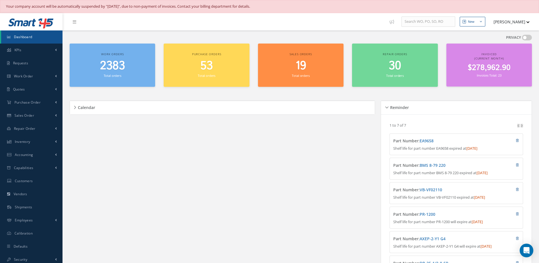
click at [115, 63] on span "2383" at bounding box center [112, 66] width 25 height 16
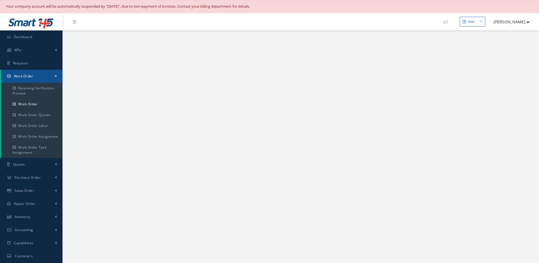
select select "25"
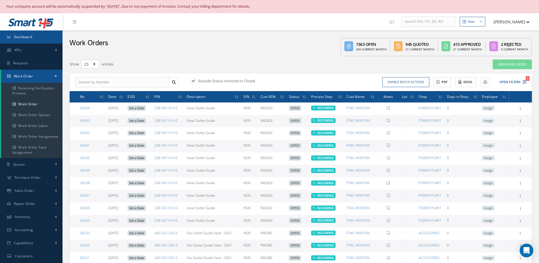
click at [31, 37] on span "Dashboard" at bounding box center [23, 36] width 18 height 5
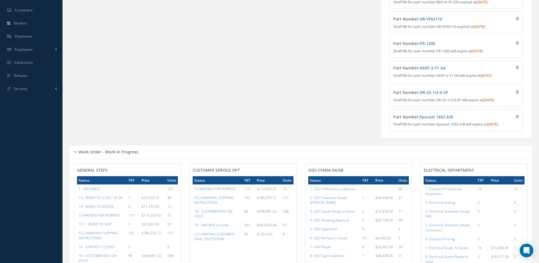
scroll to position [313, 0]
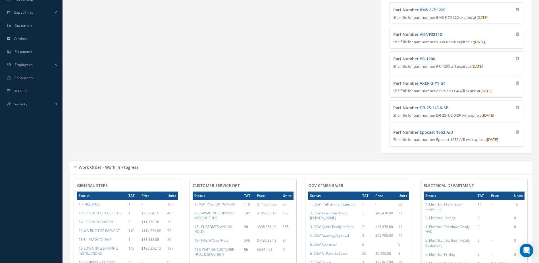
scroll to position [13, 0]
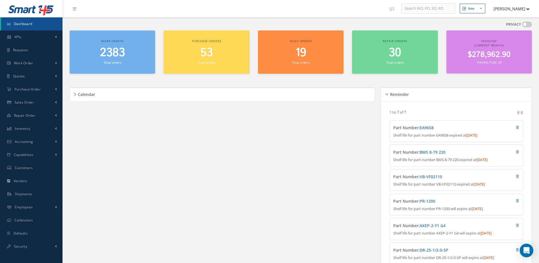
click at [117, 51] on span "2383" at bounding box center [112, 53] width 25 height 16
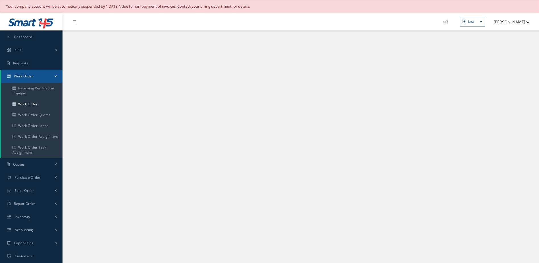
select select "25"
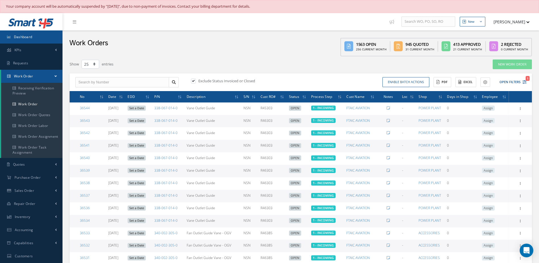
click at [36, 36] on link "Dashboard" at bounding box center [31, 36] width 63 height 13
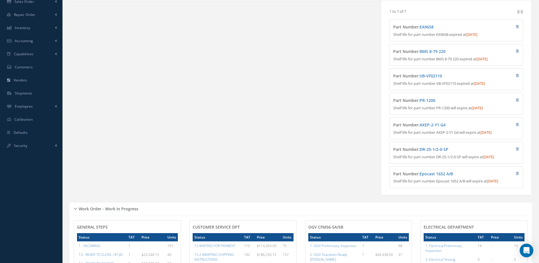
scroll to position [227, 0]
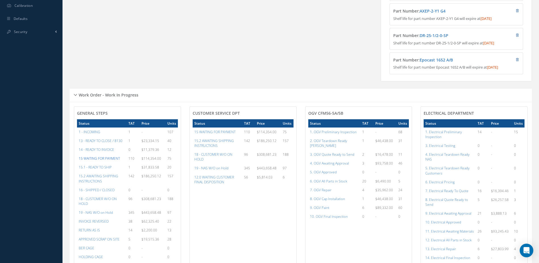
click at [104, 161] on a=59&excludeInternalCustomer=false&excludeInvoicedOrClosed=true&&filtersHidded"] "15 WAITING FOR PAYMENT" at bounding box center [99, 158] width 41 height 5
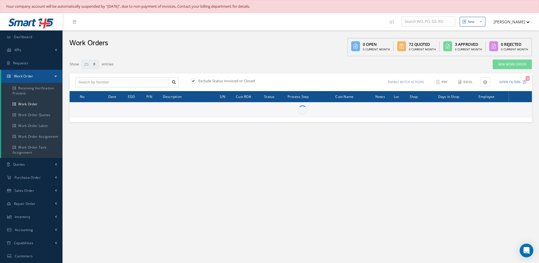
select select "25"
type input "All Work Request"
type input "All Work Performed"
type input "All Status"
type input "WO Part Status"
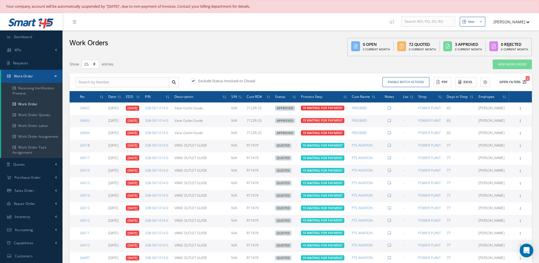
click at [508, 78] on button "Open Filters 2" at bounding box center [511, 81] width 32 height 9
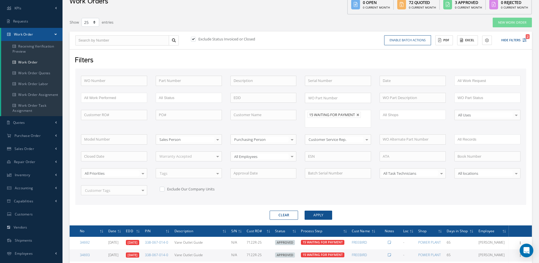
scroll to position [33, 0]
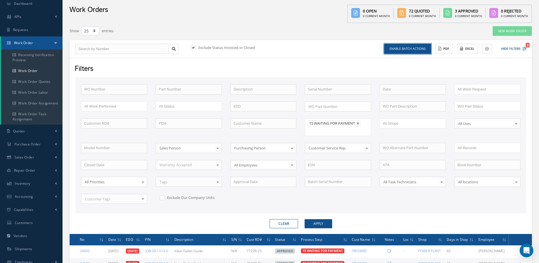
click at [410, 45] on button "Enable batch actions" at bounding box center [407, 49] width 47 height 10
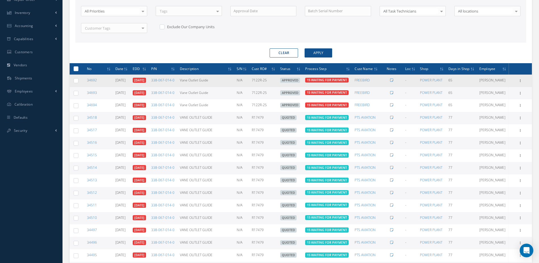
scroll to position [261, 0]
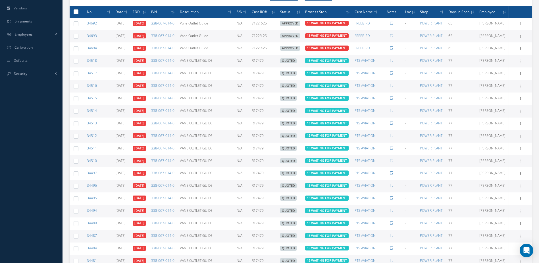
click at [78, 63] on label at bounding box center [78, 61] width 0 height 5
click at [76, 64] on input "checkbox" at bounding box center [76, 62] width 4 height 4
checkbox input "true"
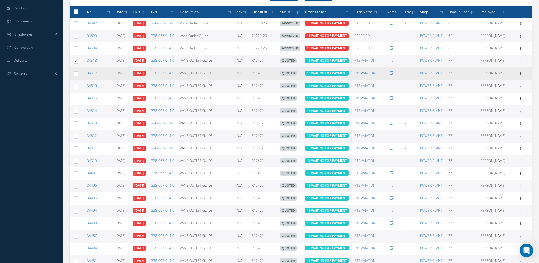
click at [78, 76] on label at bounding box center [78, 73] width 0 height 5
click at [75, 76] on input "checkbox" at bounding box center [76, 75] width 4 height 4
checkbox input "true"
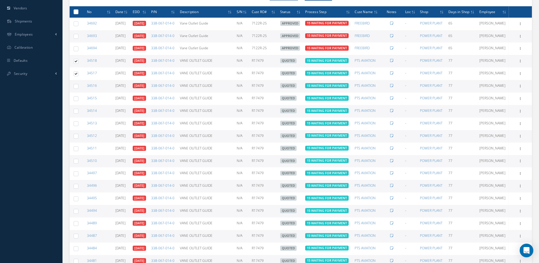
click at [75, 92] on td at bounding box center [75, 86] width 11 height 13
click at [78, 88] on label at bounding box center [78, 86] width 0 height 5
click at [77, 88] on input "checkbox" at bounding box center [76, 87] width 4 height 4
checkbox input "true"
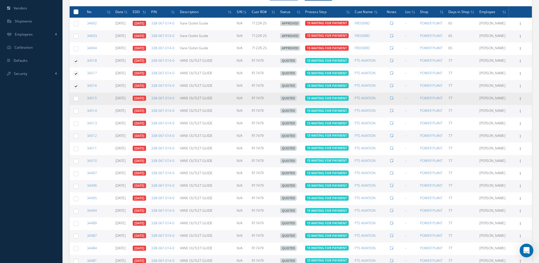
click at [78, 101] on label at bounding box center [78, 98] width 0 height 5
click at [77, 101] on input "checkbox" at bounding box center [76, 99] width 4 height 4
checkbox input "true"
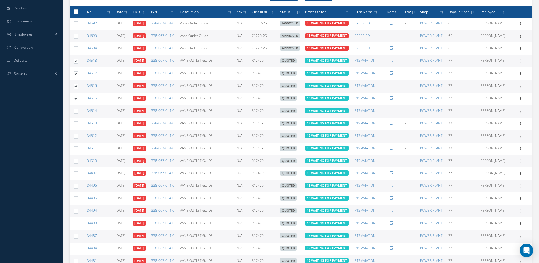
click at [78, 113] on label at bounding box center [78, 110] width 0 height 5
click at [76, 113] on input "checkbox" at bounding box center [76, 112] width 4 height 4
checkbox input "true"
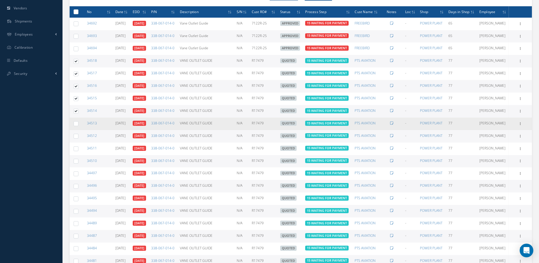
click at [78, 126] on label at bounding box center [78, 123] width 0 height 5
click at [75, 126] on input "checkbox" at bounding box center [76, 124] width 4 height 4
checkbox input "true"
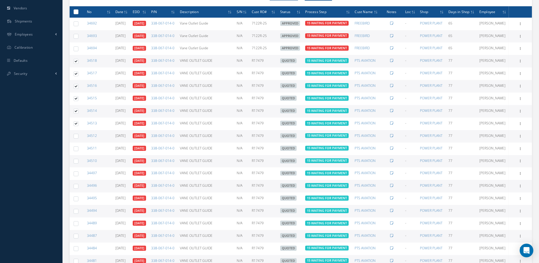
click at [78, 138] on label at bounding box center [78, 135] width 0 height 5
click at [74, 138] on input "checkbox" at bounding box center [76, 137] width 4 height 4
checkbox input "true"
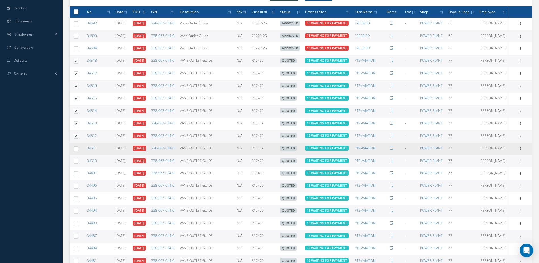
click at [78, 151] on label at bounding box center [78, 148] width 0 height 5
click at [76, 151] on input "checkbox" at bounding box center [76, 149] width 4 height 4
checkbox input "true"
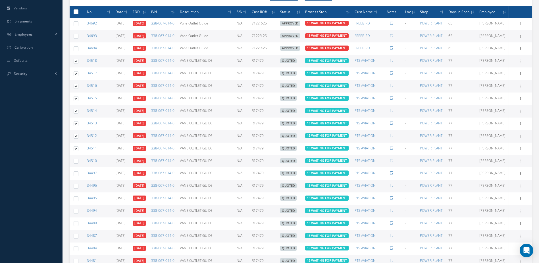
click at [78, 163] on label at bounding box center [78, 160] width 0 height 5
click at [76, 164] on input "checkbox" at bounding box center [76, 162] width 4 height 4
checkbox input "true"
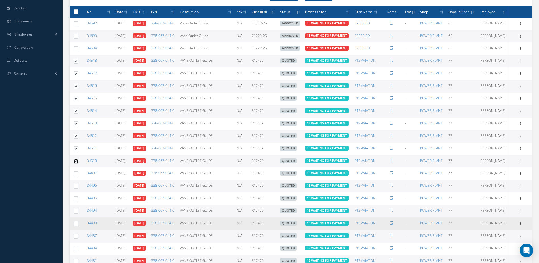
scroll to position [403, 0]
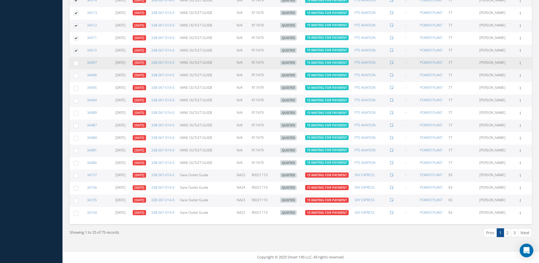
click at [78, 65] on label at bounding box center [78, 63] width 0 height 5
click at [77, 66] on input "checkbox" at bounding box center [76, 64] width 4 height 4
checkbox input "true"
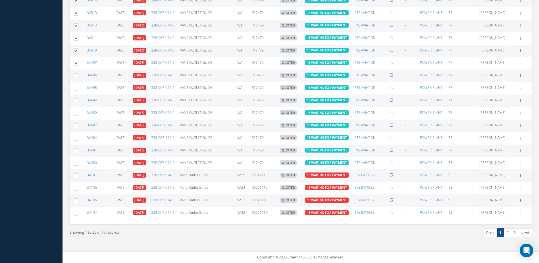
click at [78, 78] on label at bounding box center [78, 75] width 0 height 5
click at [75, 78] on input "checkbox" at bounding box center [76, 76] width 4 height 4
checkbox input "true"
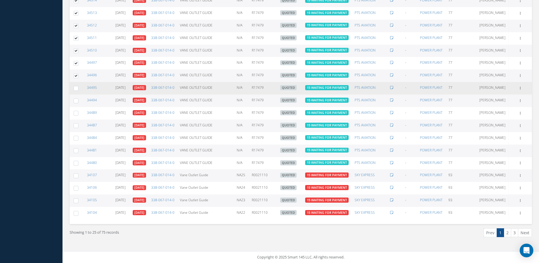
click at [78, 90] on label at bounding box center [78, 88] width 0 height 5
click at [74, 90] on input "checkbox" at bounding box center [76, 89] width 4 height 4
checkbox input "true"
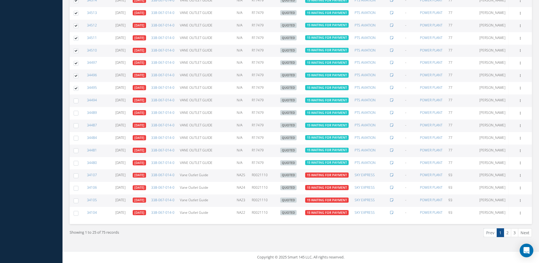
click at [78, 103] on label at bounding box center [78, 100] width 0 height 5
click at [76, 103] on input "checkbox" at bounding box center [76, 101] width 4 height 4
checkbox input "true"
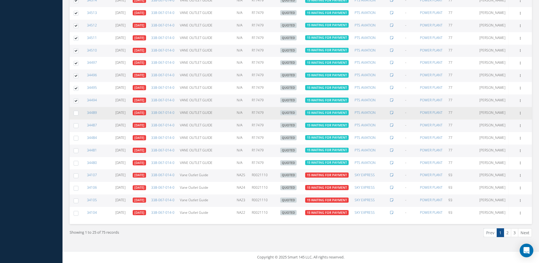
click at [78, 115] on label at bounding box center [78, 112] width 0 height 5
click at [74, 115] on input "checkbox" at bounding box center [76, 114] width 4 height 4
checkbox input "true"
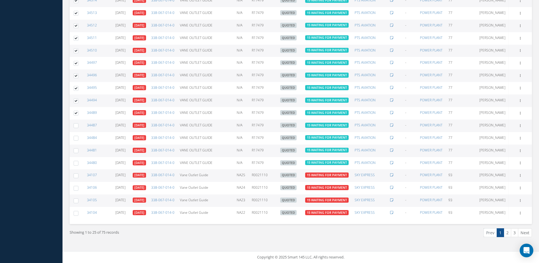
click at [78, 128] on label at bounding box center [78, 125] width 0 height 5
click at [77, 128] on input "checkbox" at bounding box center [76, 126] width 4 height 4
checkbox input "true"
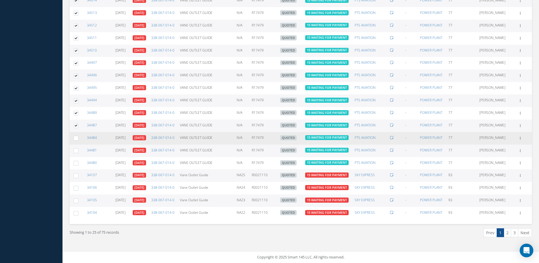
click at [78, 140] on label at bounding box center [78, 137] width 0 height 5
click at [77, 140] on input "checkbox" at bounding box center [76, 139] width 4 height 4
checkbox input "true"
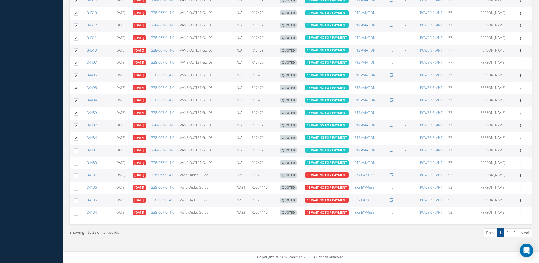
click at [78, 153] on label at bounding box center [78, 150] width 0 height 5
click at [74, 153] on input "checkbox" at bounding box center [76, 151] width 4 height 4
checkbox input "true"
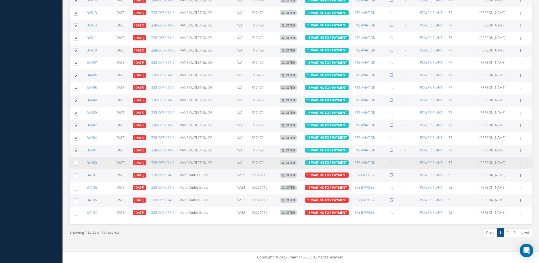
click at [78, 165] on label at bounding box center [78, 162] width 0 height 5
click at [75, 165] on input "checkbox" at bounding box center [76, 164] width 4 height 4
checkbox input "true"
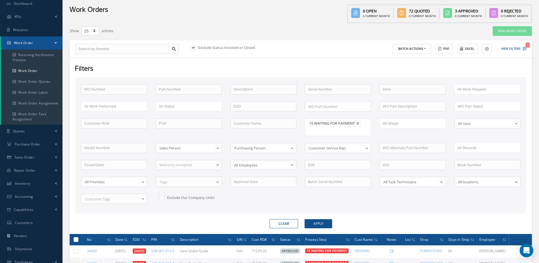
scroll to position [0, 0]
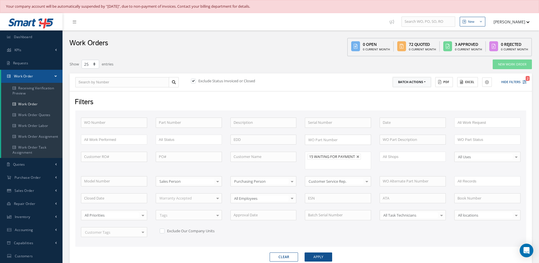
click at [422, 83] on button "Batch Actions" at bounding box center [412, 82] width 38 height 10
click at [406, 98] on link "Close Work Orders" at bounding box center [415, 99] width 45 height 8
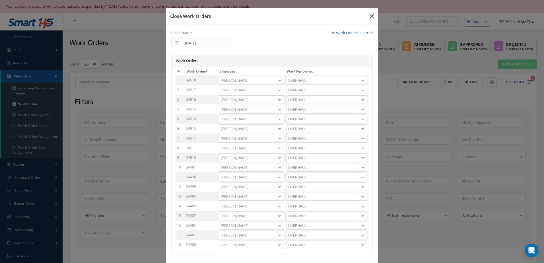
click at [369, 15] on icon "button" at bounding box center [371, 16] width 4 height 7
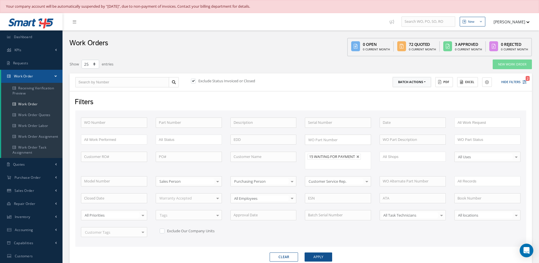
click at [424, 82] on button "Batch Actions" at bounding box center [412, 82] width 38 height 10
click at [409, 93] on link "Update Work Orders" at bounding box center [415, 92] width 45 height 8
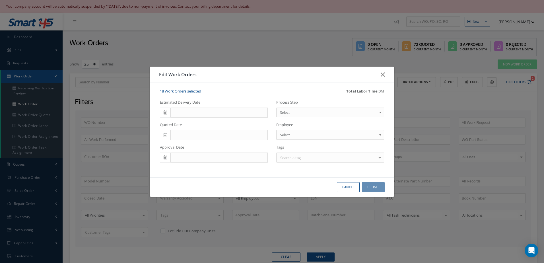
click at [319, 108] on link "Select" at bounding box center [330, 112] width 108 height 10
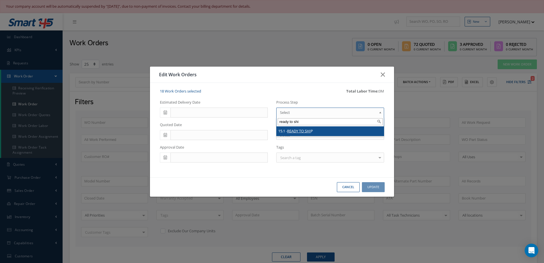
type input "ready to shi"
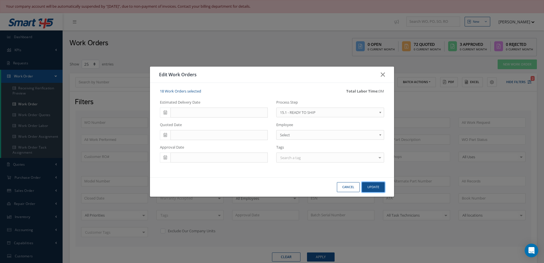
click at [379, 188] on button "Update" at bounding box center [373, 187] width 23 height 10
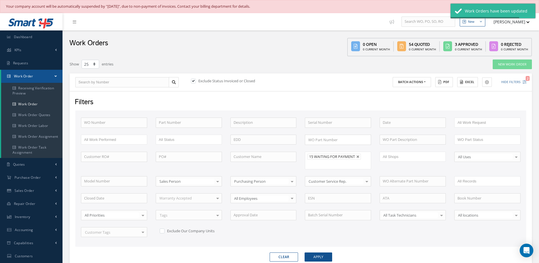
checkbox input "false"
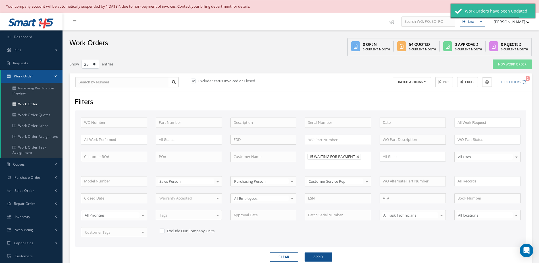
checkbox input "false"
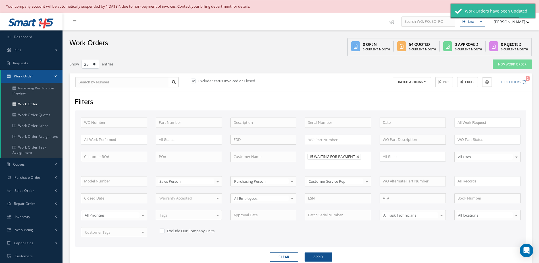
checkbox input "false"
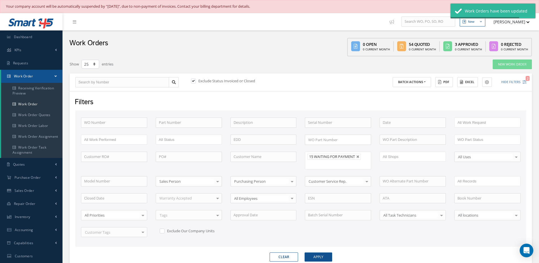
checkbox input "false"
click at [28, 40] on link "Dashboard" at bounding box center [31, 36] width 63 height 13
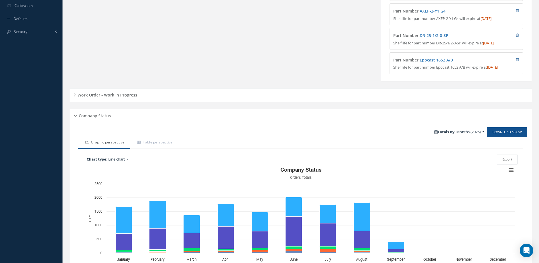
scroll to position [276, 0]
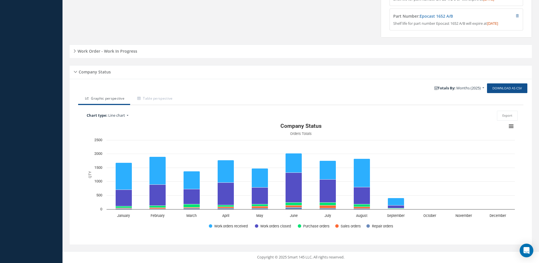
click at [121, 49] on h5 "Work Order - Work In Progress" at bounding box center [106, 50] width 61 height 7
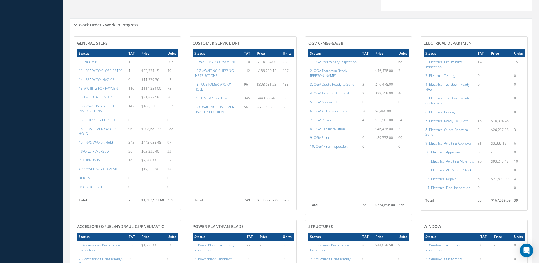
scroll to position [354, 0]
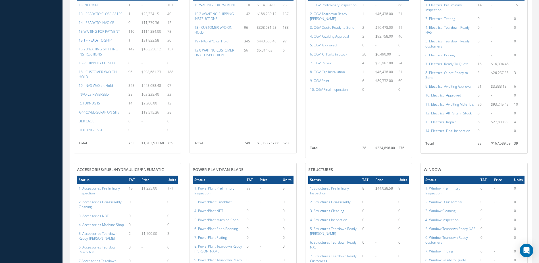
click at [104, 43] on a=12&excludeInternalCustomer=false&excludeInvoicedOrClosed=false&&filtersHidded"] "15.1 - READY TO SHIP" at bounding box center [95, 40] width 33 height 5
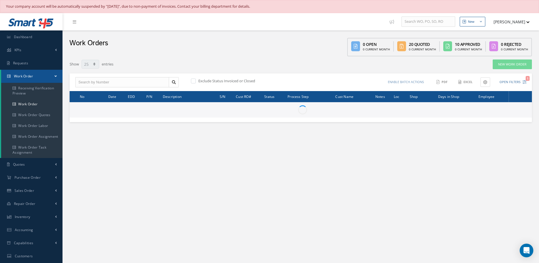
select select "25"
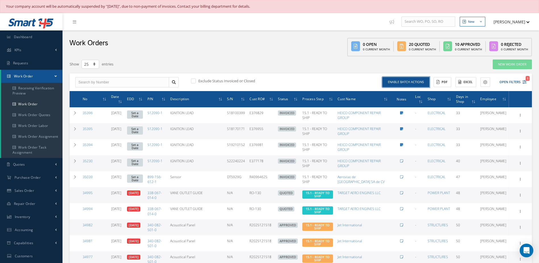
click at [419, 85] on button "Enable batch actions" at bounding box center [406, 82] width 47 height 10
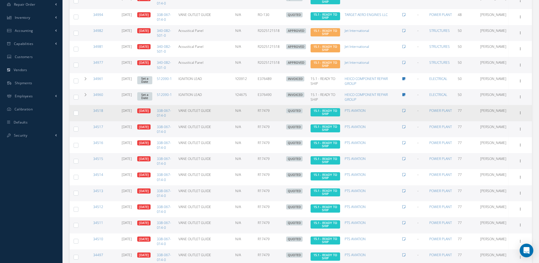
scroll to position [256, 0]
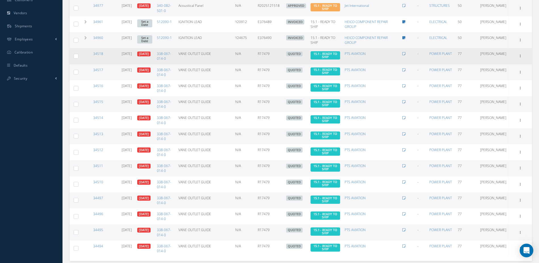
click at [78, 53] on label at bounding box center [78, 55] width 0 height 5
click at [76, 55] on input "checkbox" at bounding box center [76, 57] width 4 height 4
checkbox input "true"
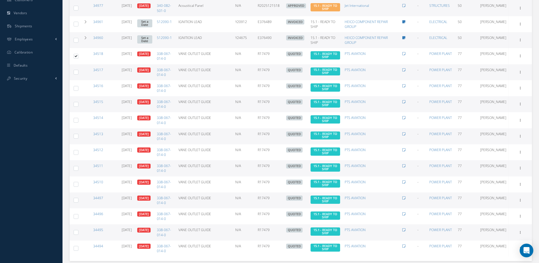
click at [78, 69] on label at bounding box center [78, 71] width 0 height 5
click at [77, 71] on input "checkbox" at bounding box center [76, 73] width 4 height 4
checkbox input "true"
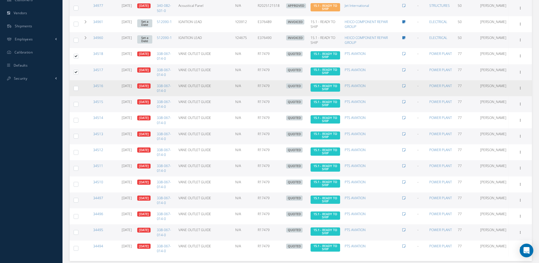
click at [78, 86] on label at bounding box center [78, 88] width 0 height 5
click at [77, 87] on input "checkbox" at bounding box center [76, 89] width 4 height 4
checkbox input "true"
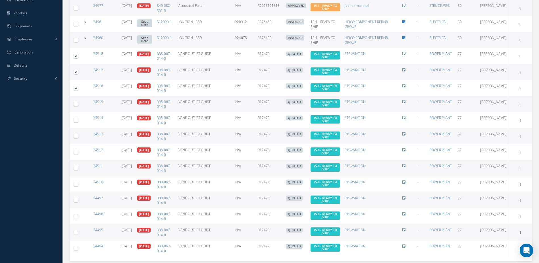
click at [78, 102] on label at bounding box center [78, 104] width 0 height 5
click at [76, 103] on input "checkbox" at bounding box center [76, 105] width 4 height 4
checkbox input "true"
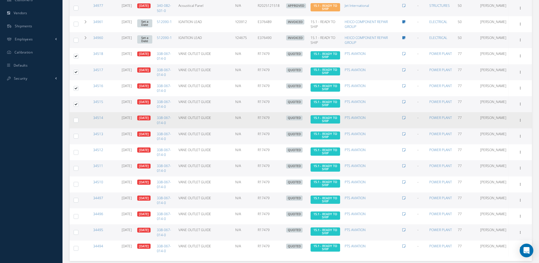
click at [78, 117] on label at bounding box center [78, 119] width 0 height 5
click at [76, 119] on input "checkbox" at bounding box center [76, 121] width 4 height 4
checkbox input "true"
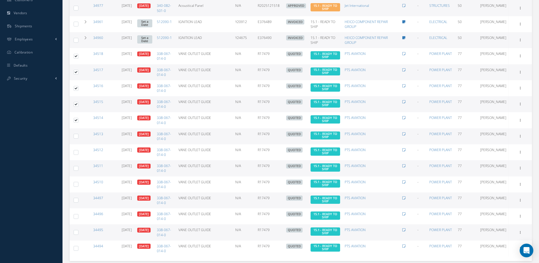
click at [78, 133] on label at bounding box center [78, 135] width 0 height 5
click at [76, 135] on input "checkbox" at bounding box center [76, 137] width 4 height 4
checkbox input "true"
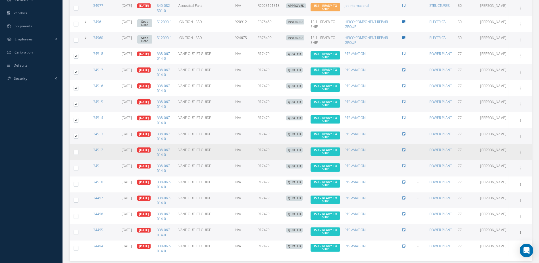
click at [78, 150] on label at bounding box center [78, 152] width 0 height 5
click at [75, 151] on input "checkbox" at bounding box center [76, 153] width 4 height 4
checkbox input "true"
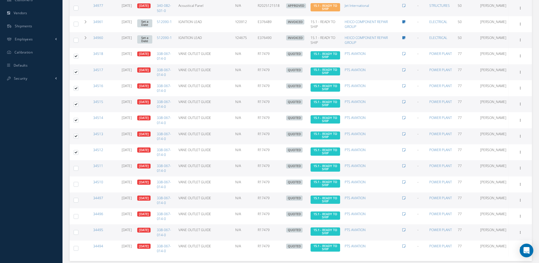
click at [78, 165] on label at bounding box center [78, 167] width 0 height 5
click at [74, 167] on input "checkbox" at bounding box center [76, 169] width 4 height 4
checkbox input "true"
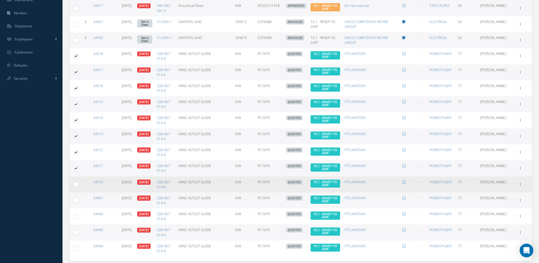
click at [78, 181] on label at bounding box center [78, 183] width 0 height 5
click at [76, 183] on input "checkbox" at bounding box center [76, 185] width 4 height 4
checkbox input "true"
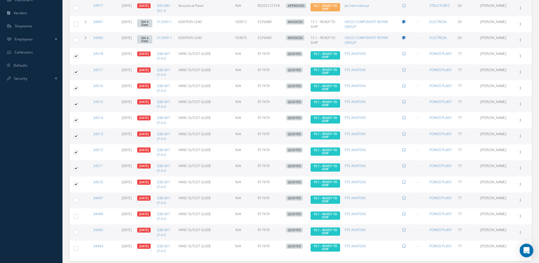
click at [78, 197] on label at bounding box center [78, 199] width 0 height 5
click at [75, 199] on input "checkbox" at bounding box center [76, 201] width 4 height 4
checkbox input "true"
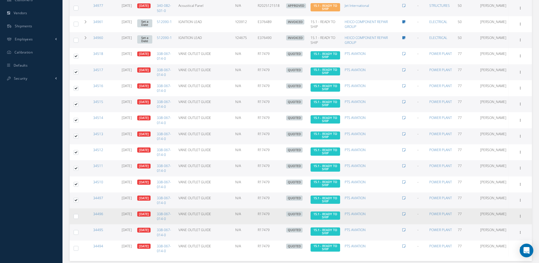
click at [74, 214] on div at bounding box center [75, 216] width 5 height 5
click at [73, 210] on td at bounding box center [75, 216] width 11 height 16
click at [78, 214] on label at bounding box center [78, 216] width 0 height 5
click at [74, 215] on input "checkbox" at bounding box center [76, 217] width 4 height 4
checkbox input "true"
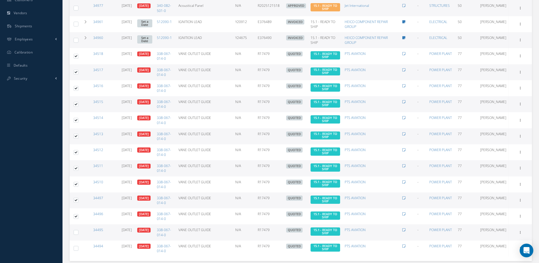
click at [78, 229] on label at bounding box center [78, 231] width 0 height 5
click at [76, 231] on input "checkbox" at bounding box center [76, 233] width 4 height 4
checkbox input "true"
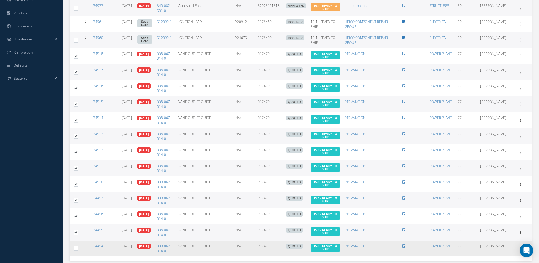
click at [78, 245] on label at bounding box center [78, 247] width 0 height 5
click at [76, 247] on input "checkbox" at bounding box center [76, 249] width 4 height 4
checkbox input "true"
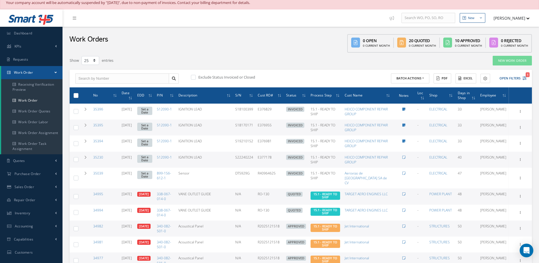
scroll to position [0, 0]
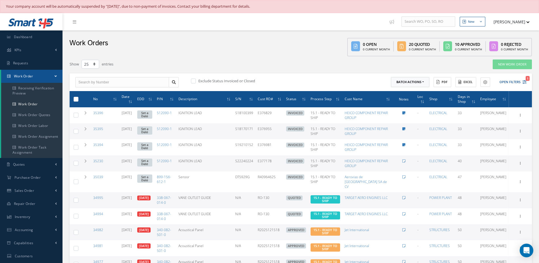
click at [425, 82] on button "Batch Actions" at bounding box center [410, 82] width 38 height 10
click at [410, 93] on link "Update Work Orders" at bounding box center [413, 92] width 45 height 8
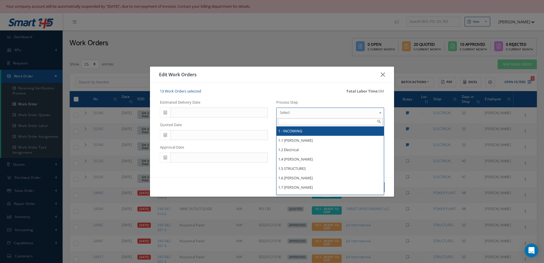
click at [315, 112] on span "Select" at bounding box center [328, 112] width 97 height 7
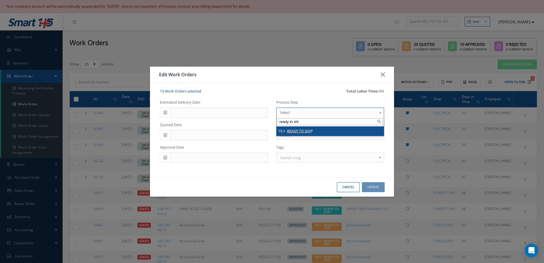
type input "ready to shi"
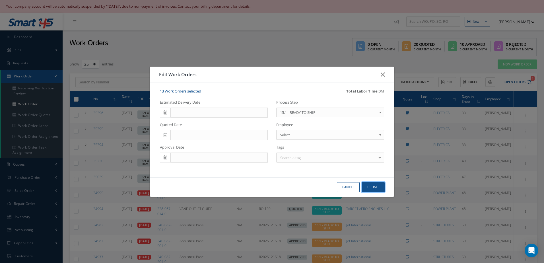
click at [379, 184] on button "Update" at bounding box center [373, 187] width 23 height 10
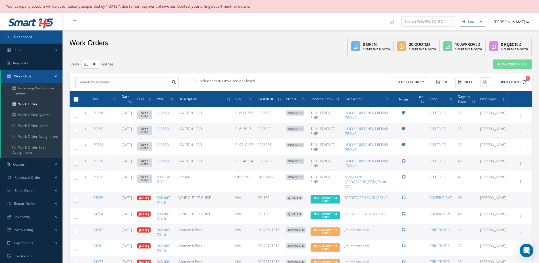
click at [36, 40] on link "Dashboard" at bounding box center [31, 36] width 63 height 13
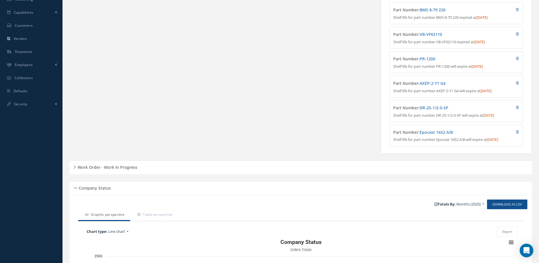
scroll to position [276, 0]
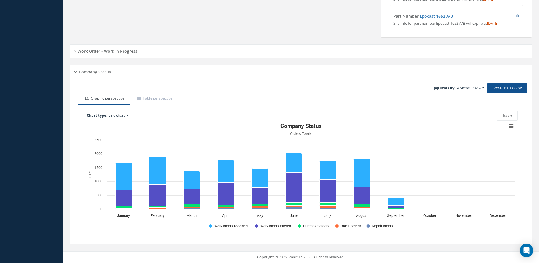
click at [118, 54] on div "Work Order - Work In Progress" at bounding box center [301, 51] width 463 height 9
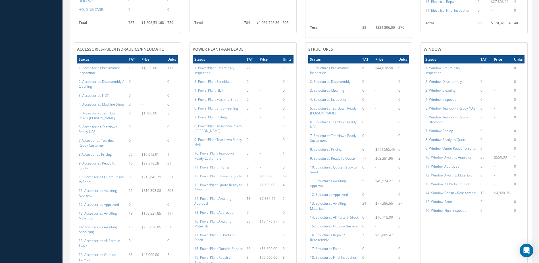
scroll to position [560, 0]
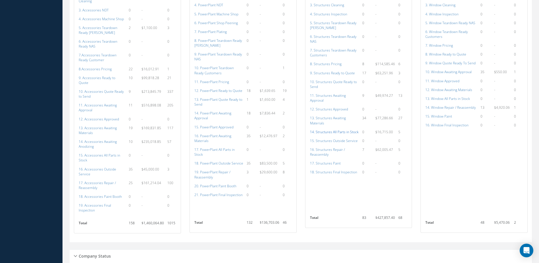
click at [332, 131] on a=154&excludeInternalCustomer=false&excludeInvoicedOrClosed=true&shop_id=3&filtersHidded"] "14. Structures All Parts in Stock" at bounding box center [334, 131] width 49 height 5
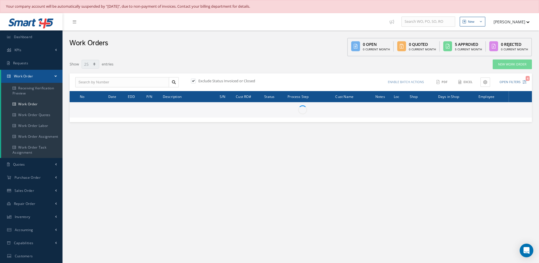
select select "25"
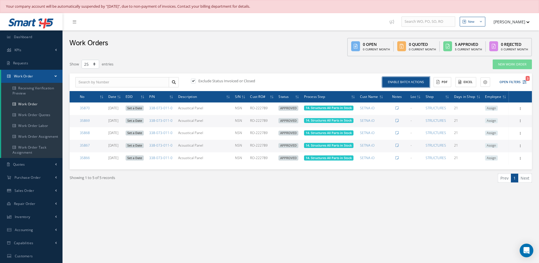
click at [398, 84] on button "Enable batch actions" at bounding box center [406, 82] width 47 height 10
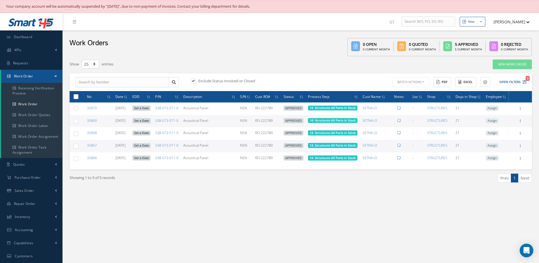
click at [78, 99] on label at bounding box center [78, 96] width 0 height 5
click at [74, 99] on input "checkbox" at bounding box center [76, 97] width 4 height 4
checkbox input "true"
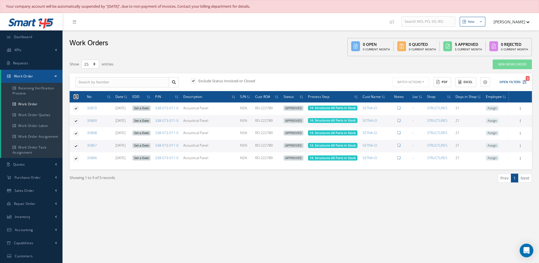
checkbox input "true"
click at [418, 83] on button "Batch Actions" at bounding box center [410, 82] width 38 height 10
click at [403, 90] on link "Update Work Orders" at bounding box center [413, 92] width 45 height 8
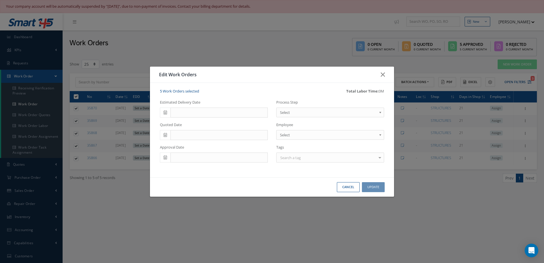
click at [284, 112] on span "Select" at bounding box center [328, 112] width 97 height 7
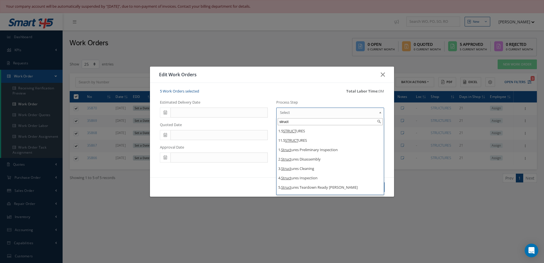
type input "struct"
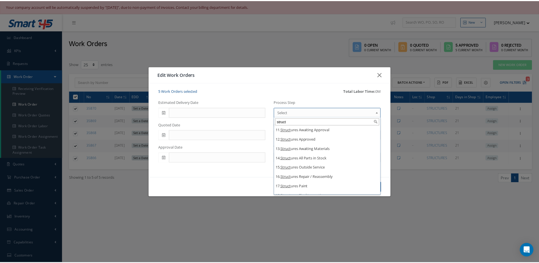
scroll to position [119, 0]
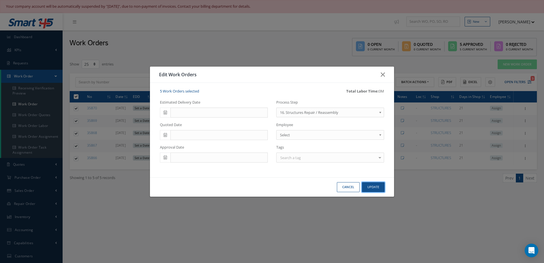
click at [375, 184] on button "Update" at bounding box center [373, 187] width 23 height 10
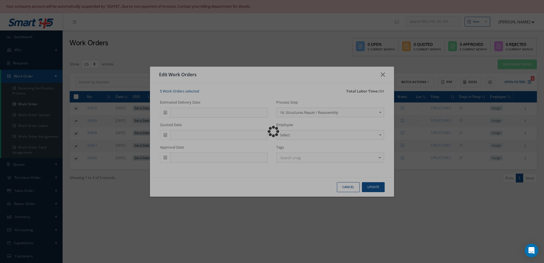
checkbox input "false"
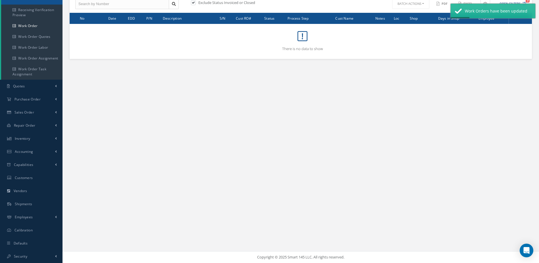
scroll to position [0, 0]
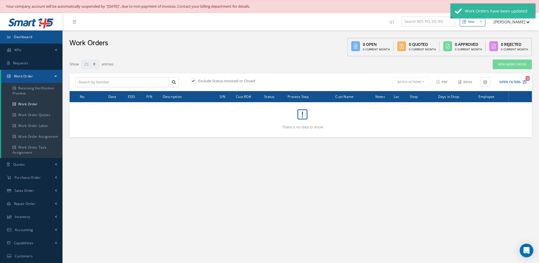
click at [24, 34] on span "Dashboard" at bounding box center [23, 36] width 18 height 5
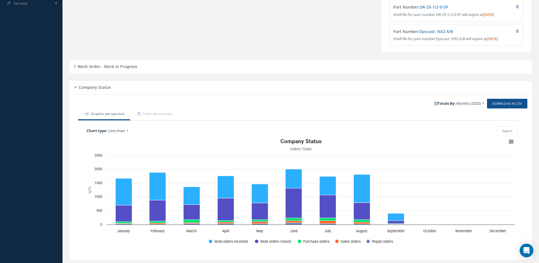
scroll to position [276, 0]
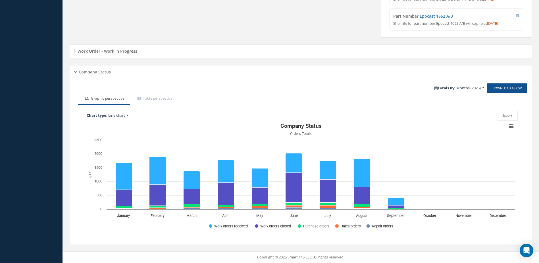
click at [110, 50] on h5 "Work Order - Work In Progress" at bounding box center [106, 50] width 61 height 7
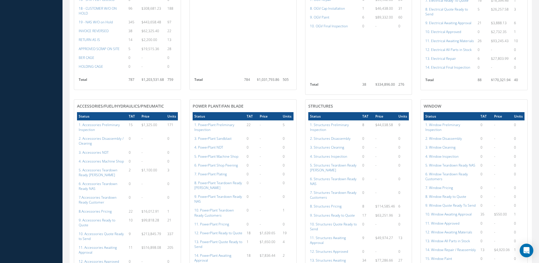
scroll to position [531, 0]
